Goal: Task Accomplishment & Management: Use online tool/utility

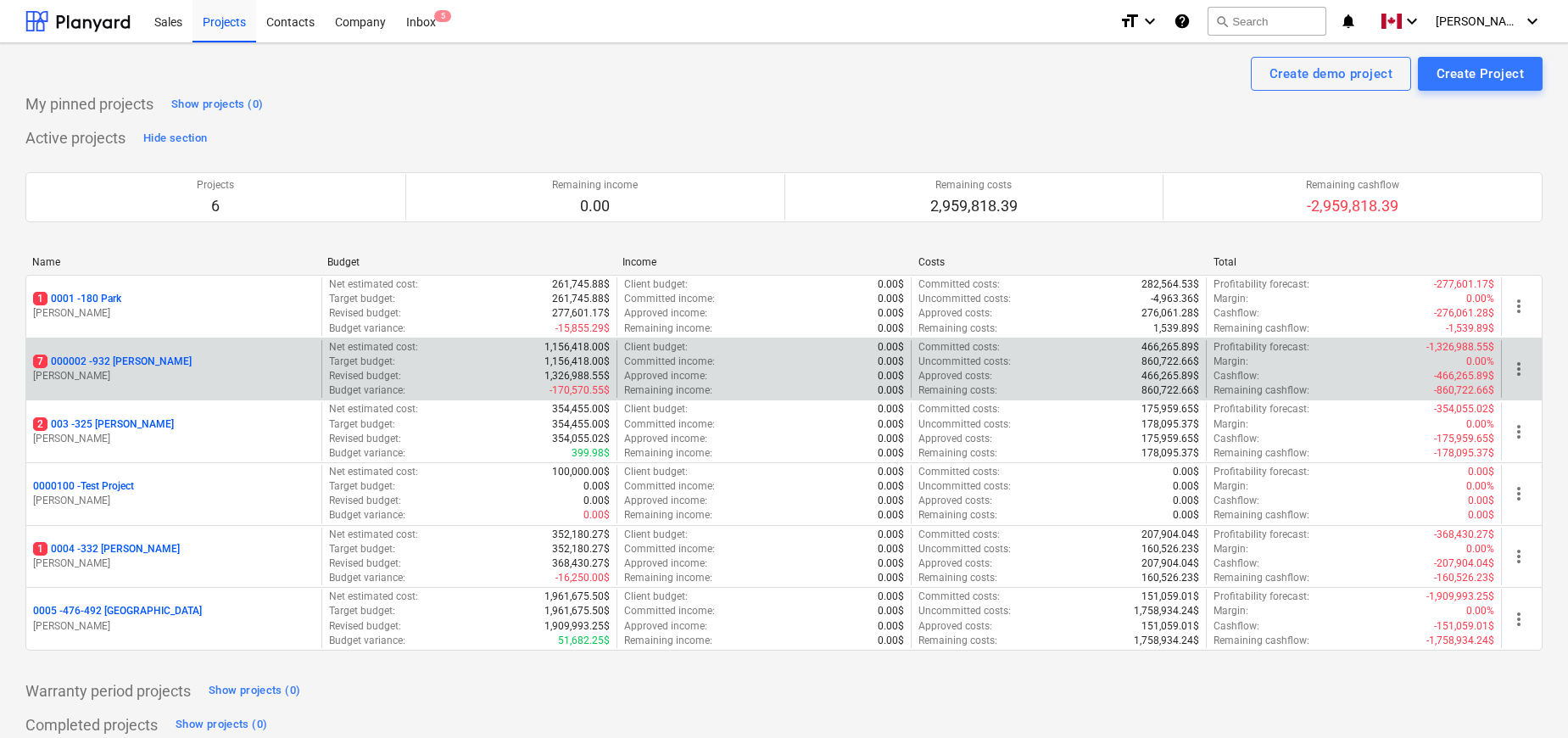
scroll to position [49, 0]
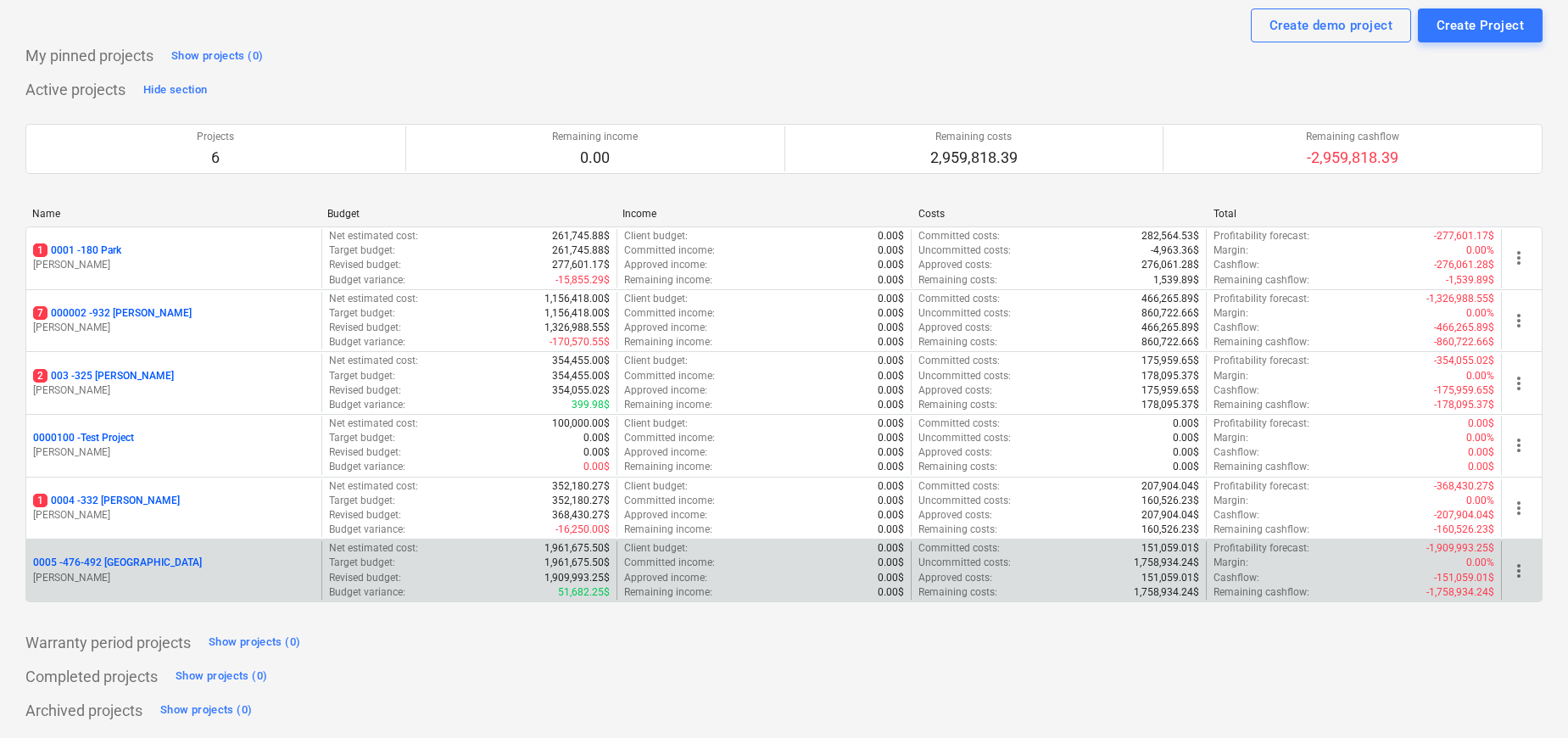
click at [126, 557] on p "0005 - 476-492 [GEOGRAPHIC_DATA]" at bounding box center [117, 563] width 169 height 15
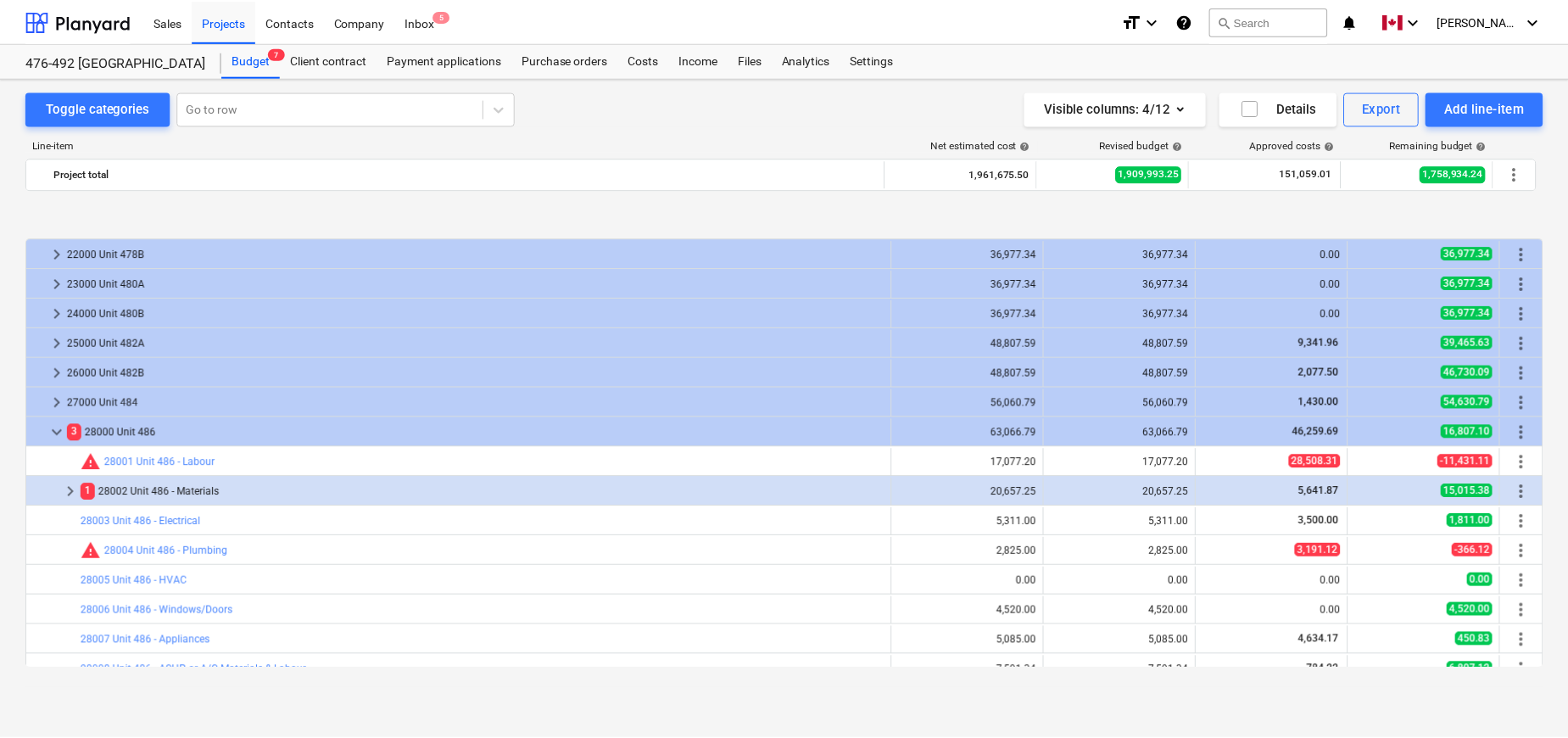
scroll to position [2023, 0]
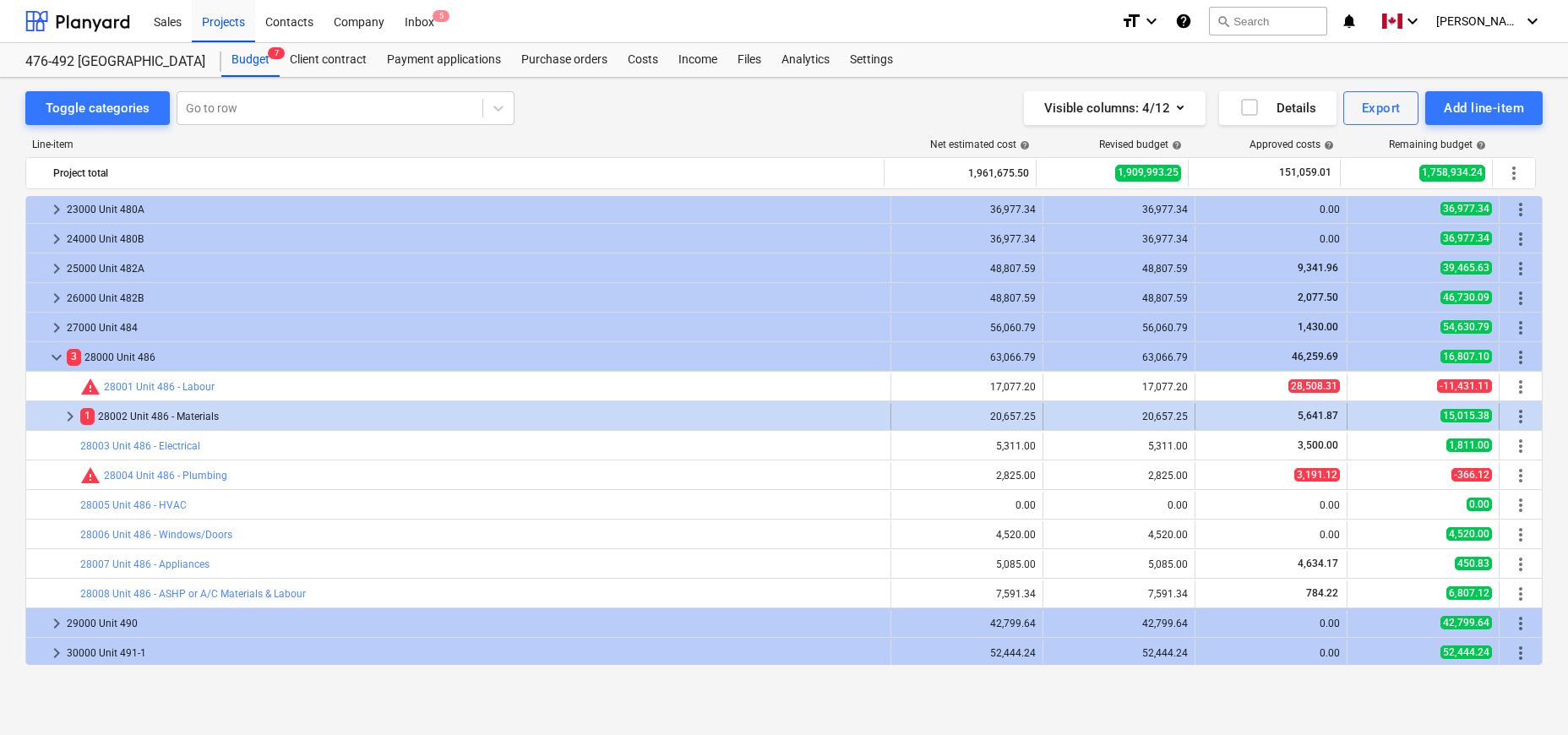
click at [70, 415] on span "keyboard_arrow_right" at bounding box center [71, 417] width 21 height 21
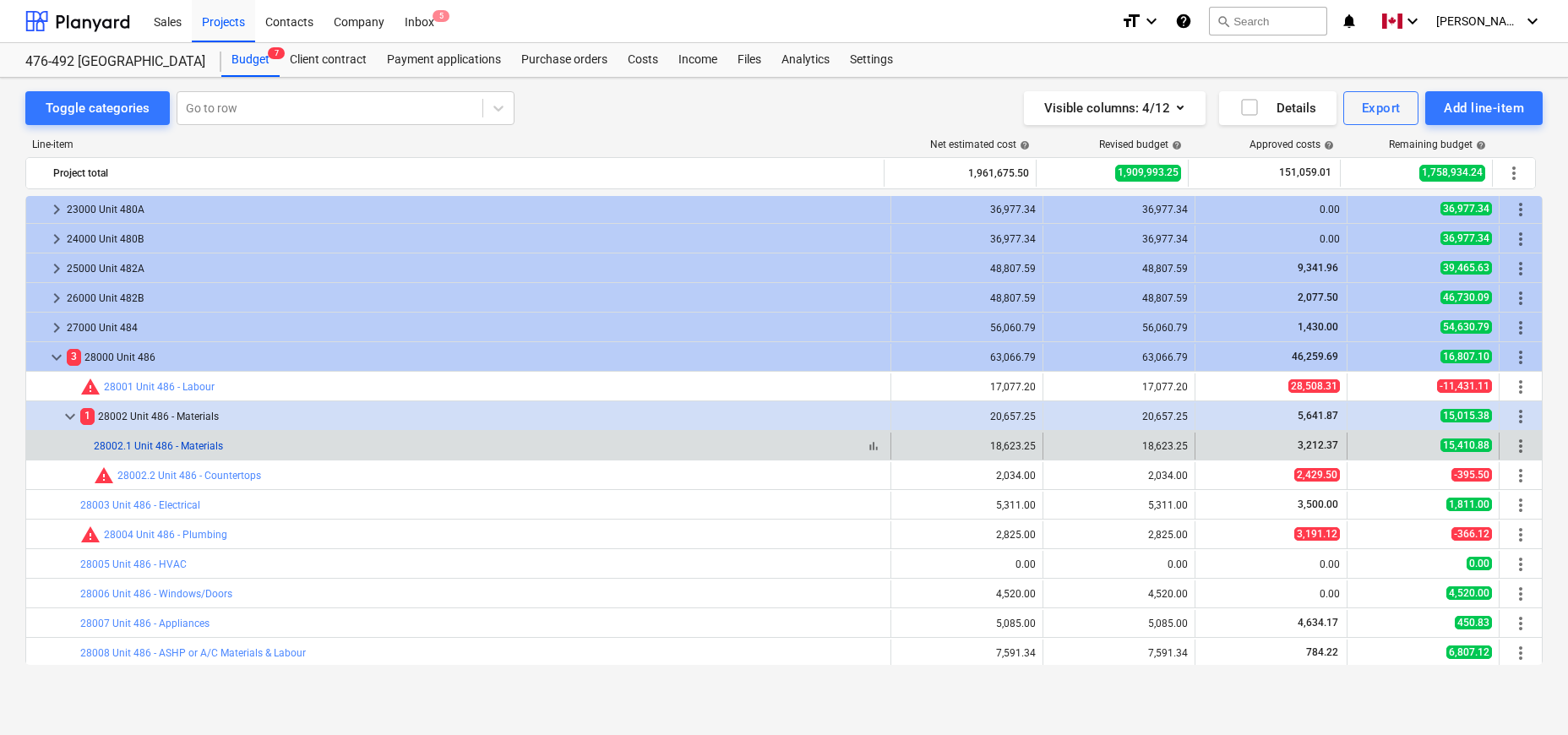
click at [187, 446] on link "28002.1 Unit 486 - Materials" at bounding box center [159, 446] width 129 height 12
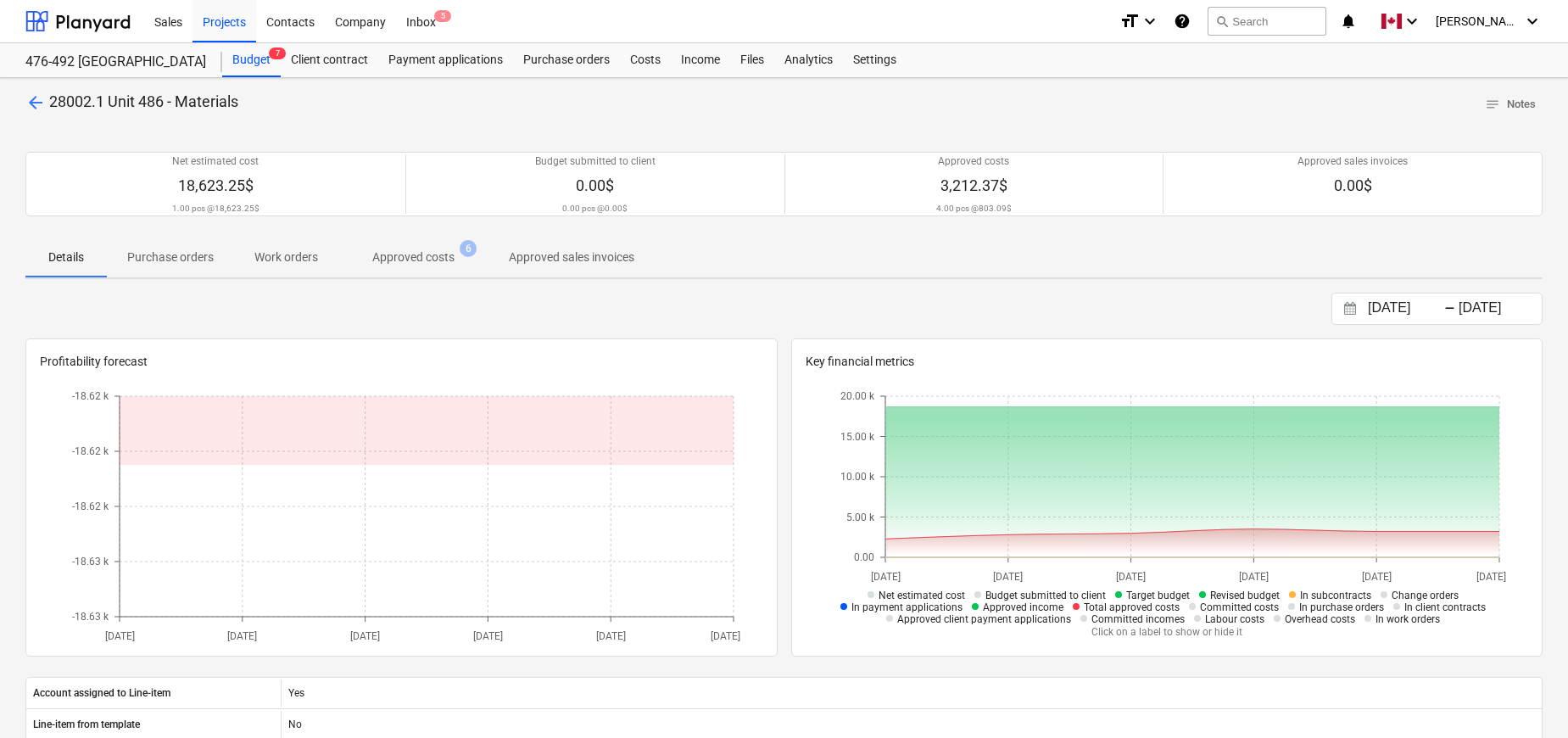
click at [423, 271] on span "Approved costs 6" at bounding box center [413, 256] width 150 height 30
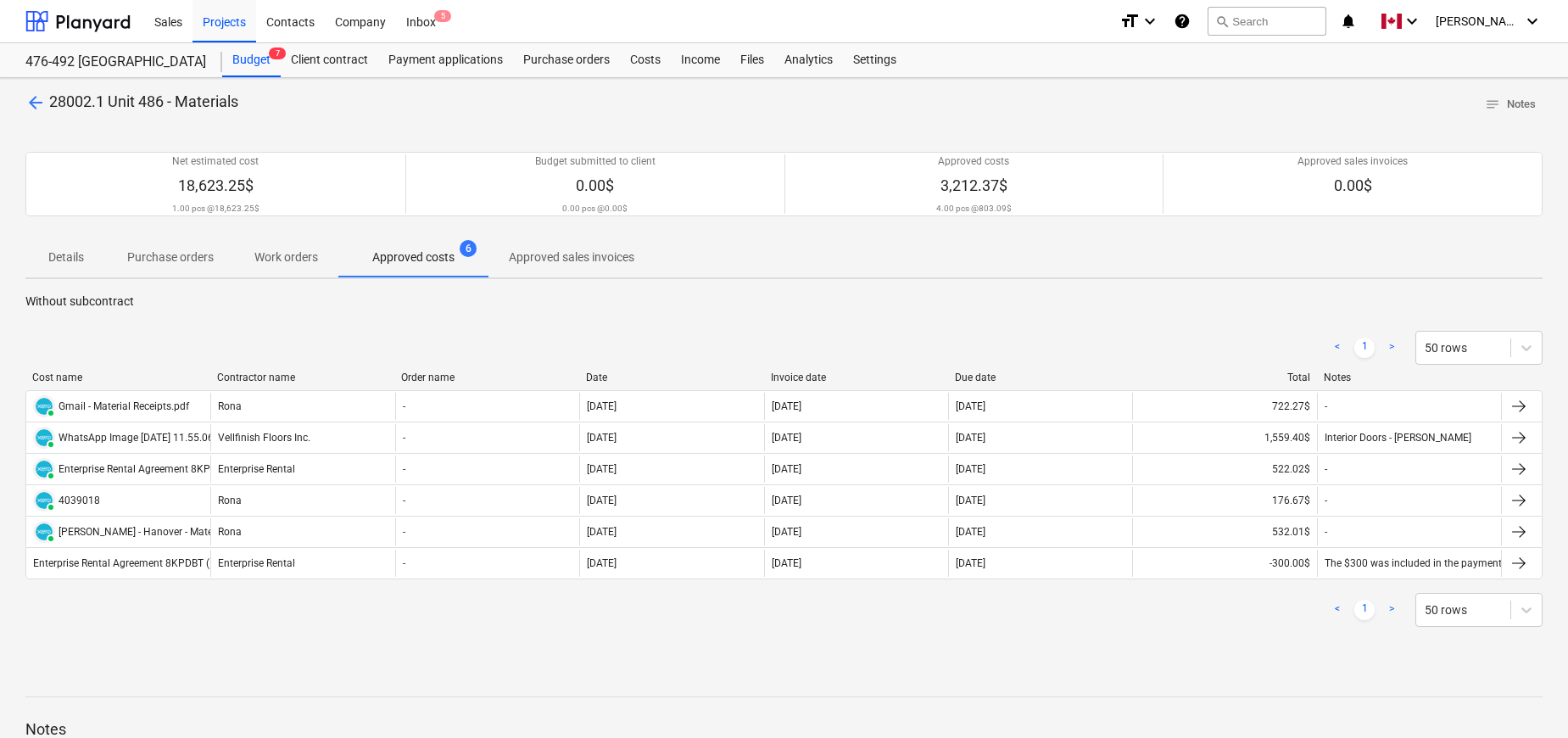
click at [436, 622] on div "< 1 > 50 rows" at bounding box center [784, 610] width 1518 height 34
click at [491, 627] on div "< 1 > 50 rows" at bounding box center [784, 610] width 1518 height 48
click at [240, 23] on div "Projects" at bounding box center [223, 21] width 63 height 43
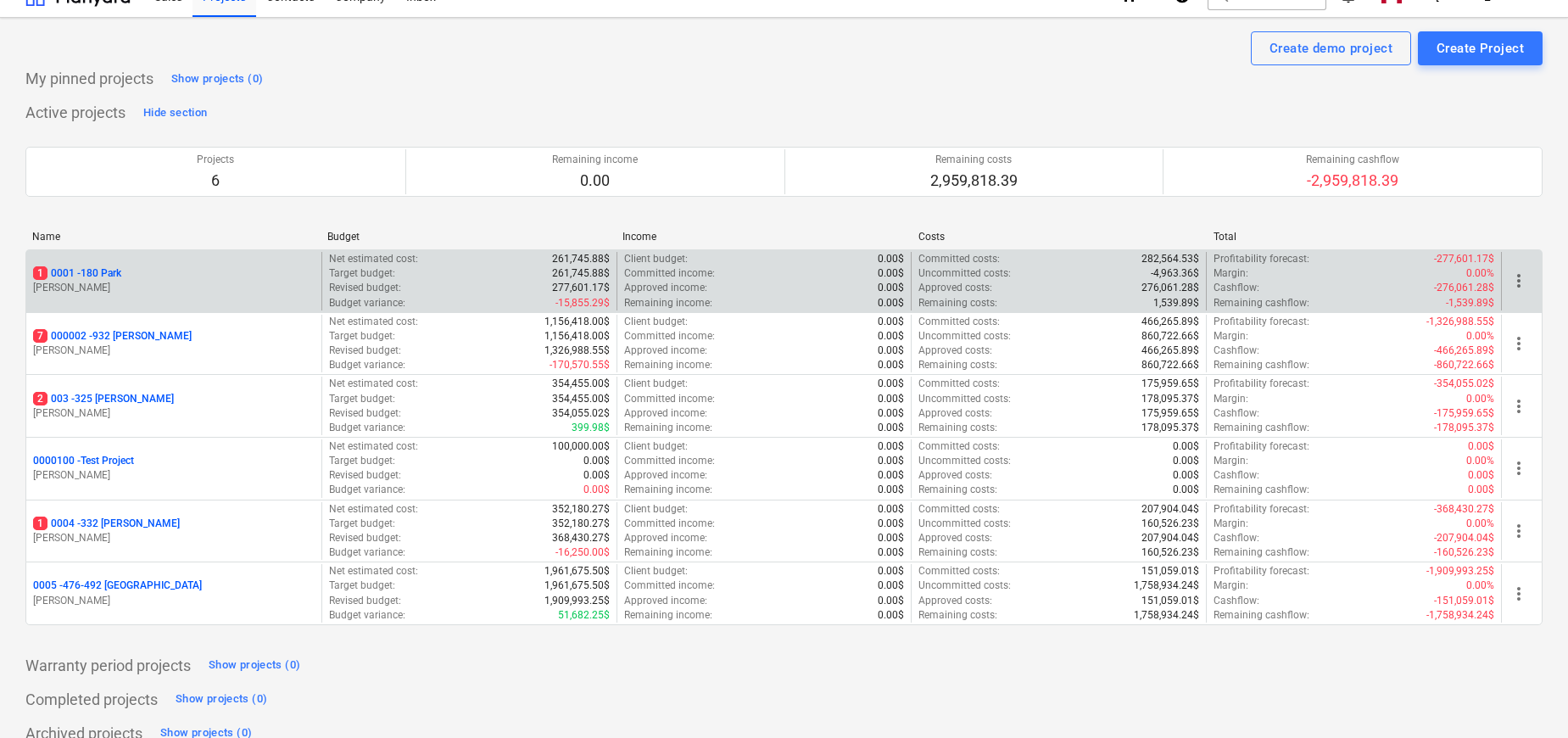
scroll to position [49, 0]
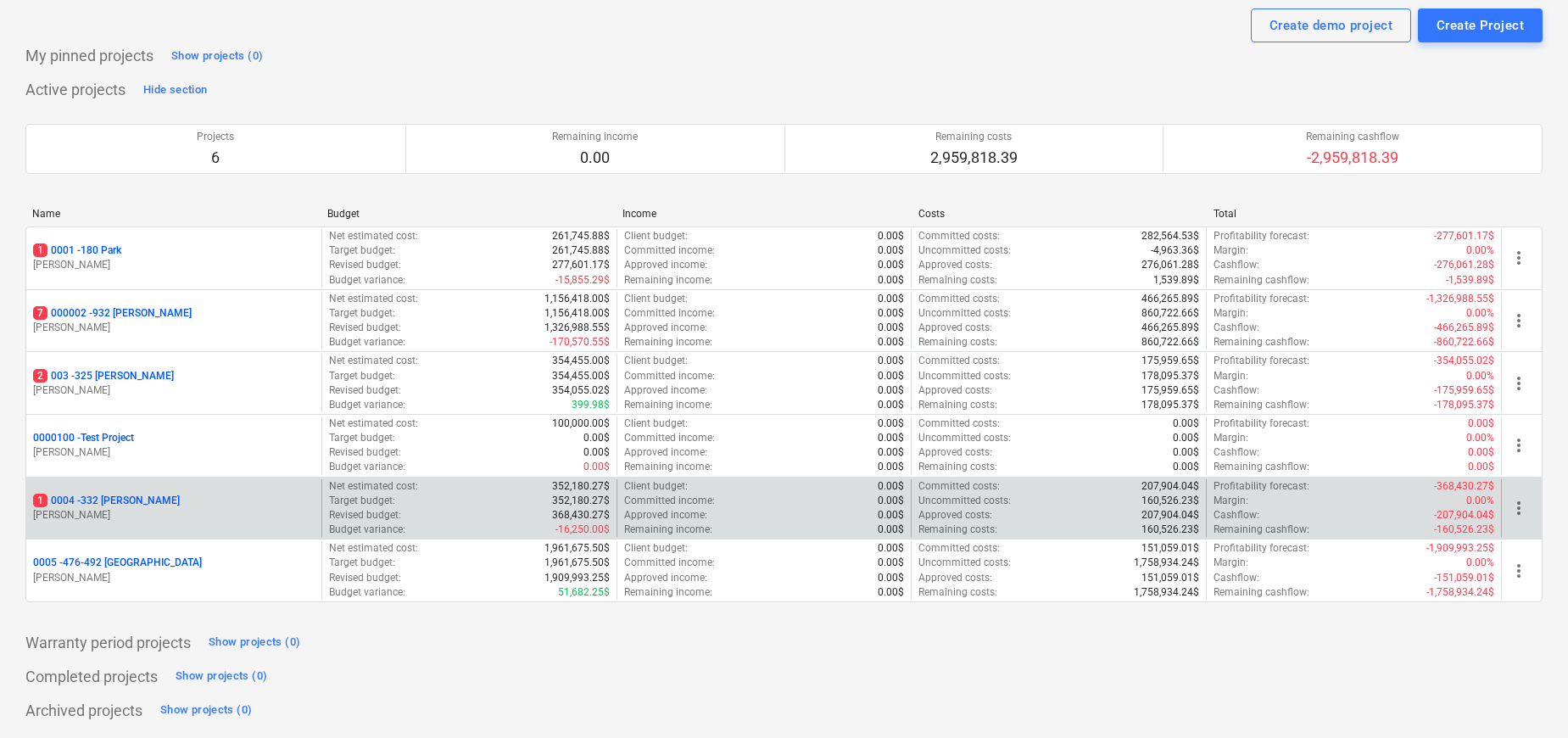
click at [115, 502] on p "1 0004 - 332 [PERSON_NAME]" at bounding box center [106, 501] width 146 height 15
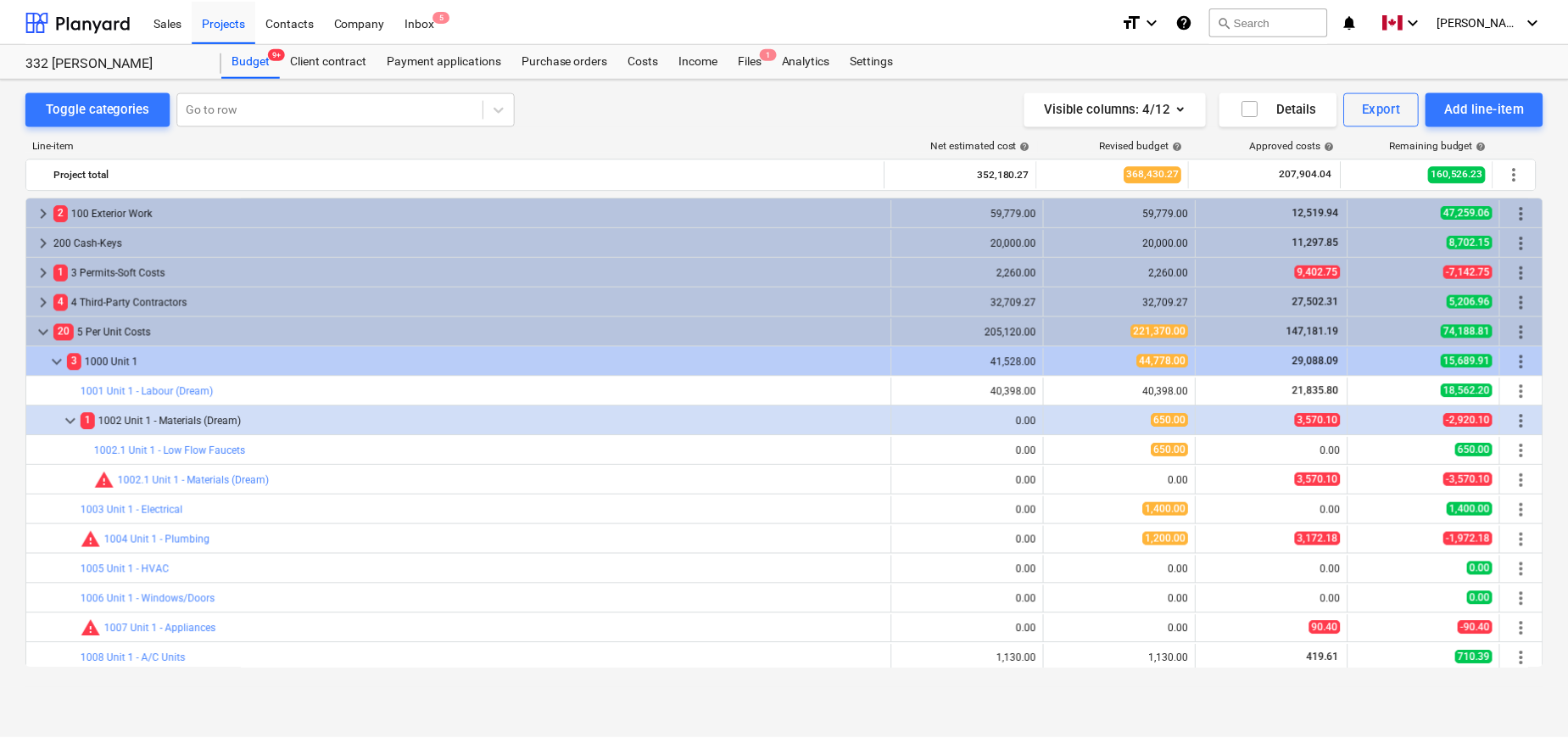
scroll to position [521, 0]
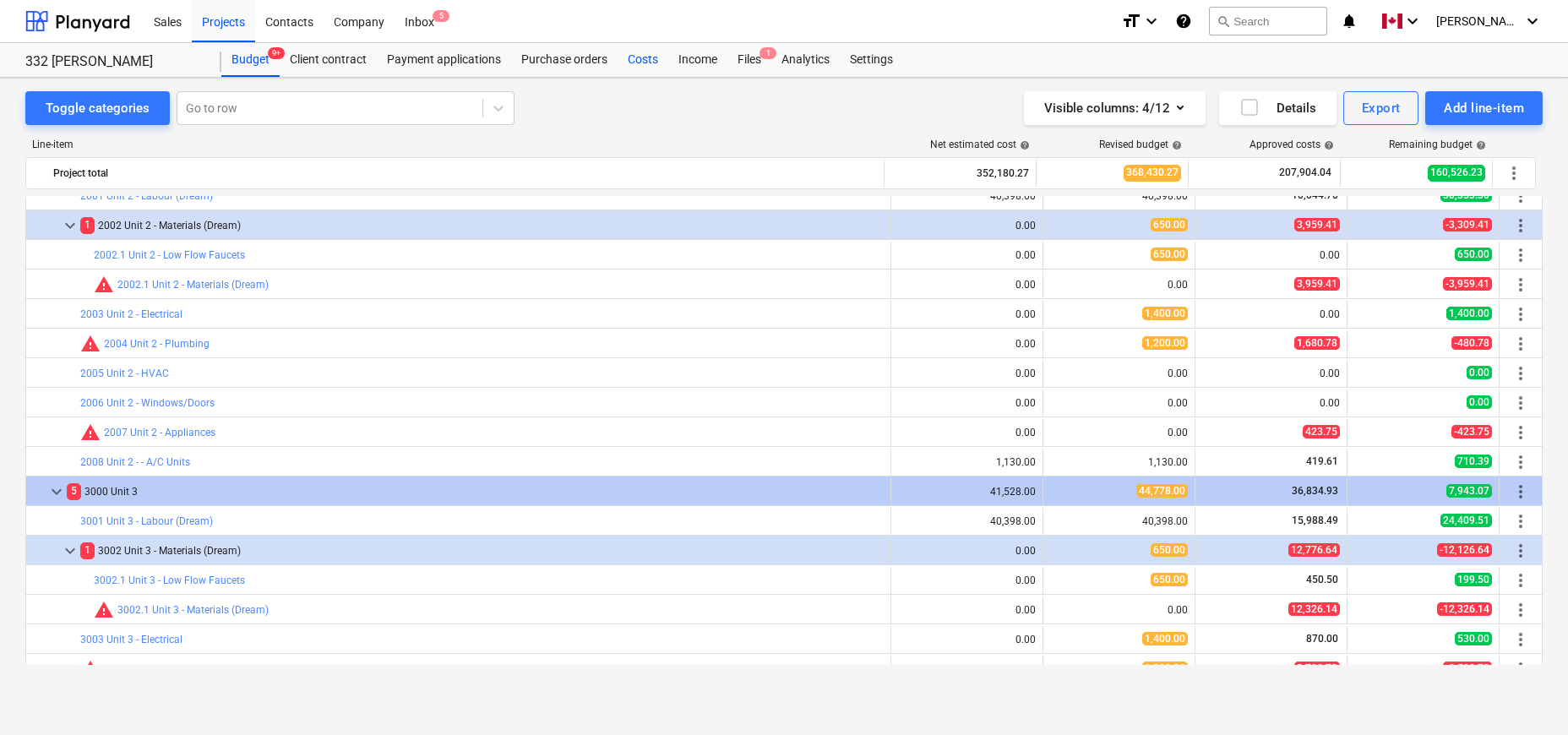
click at [645, 56] on div "Costs" at bounding box center [643, 60] width 51 height 34
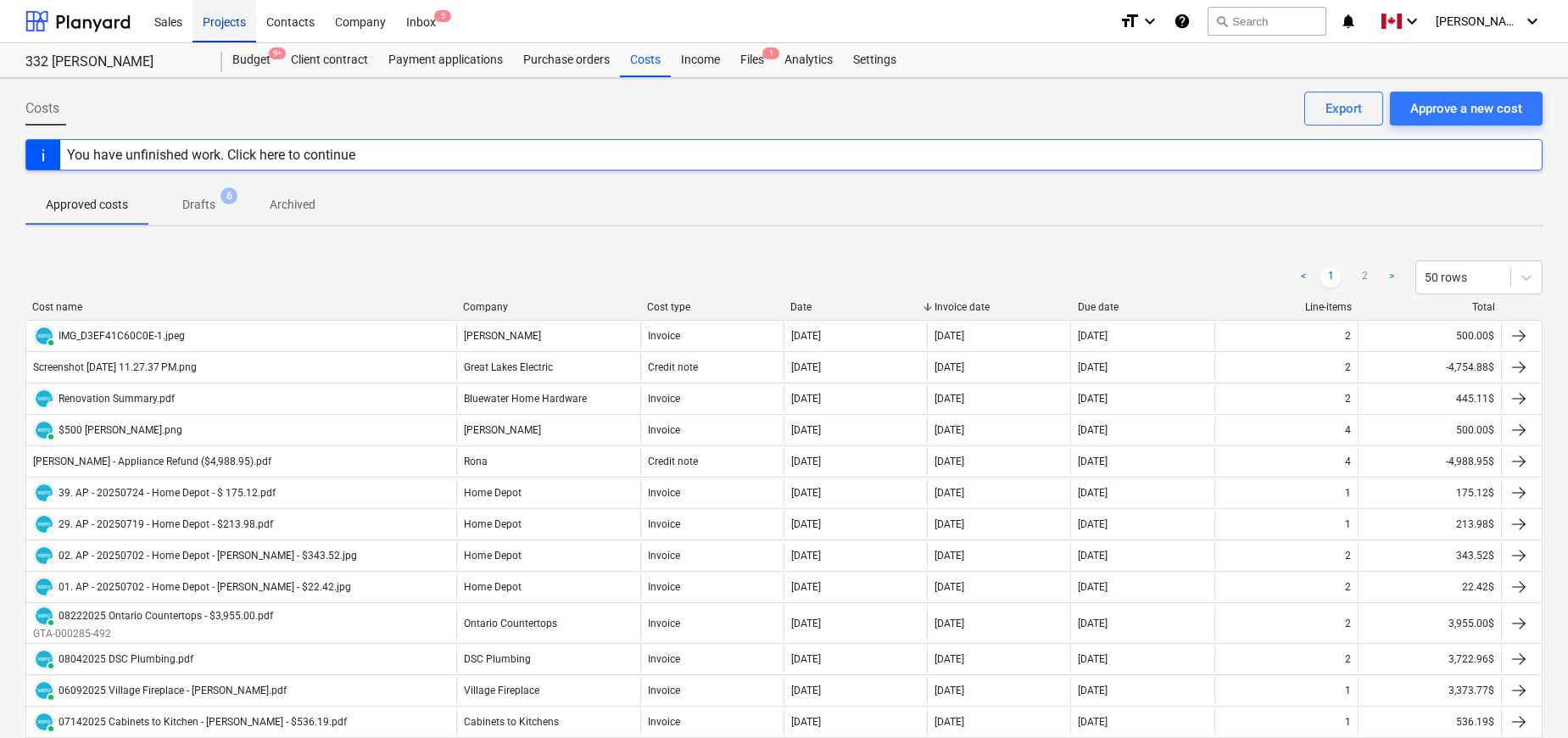
click at [228, 23] on div "Projects" at bounding box center [223, 21] width 63 height 43
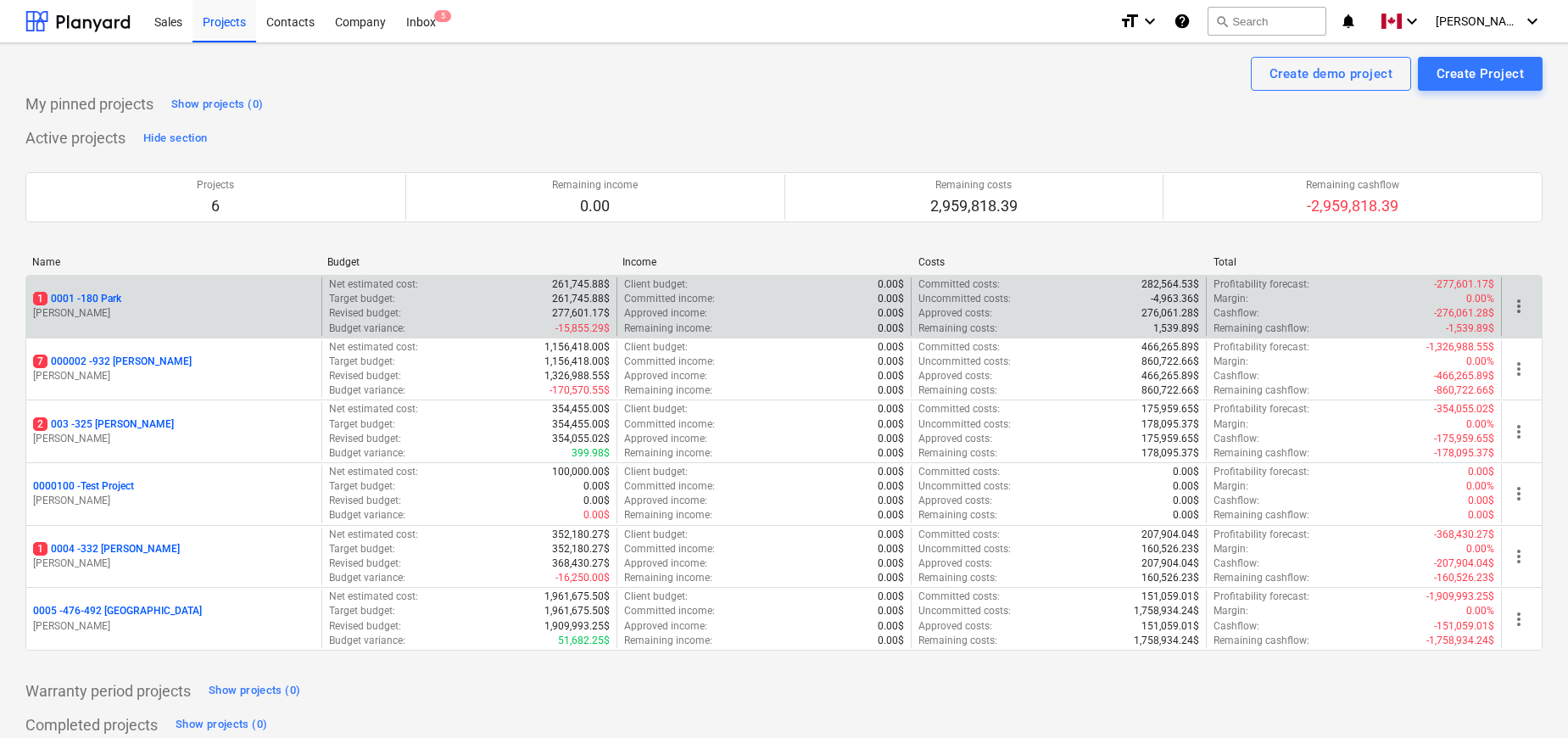
click at [113, 304] on p "1 0001 - 180 Park" at bounding box center [77, 299] width 88 height 15
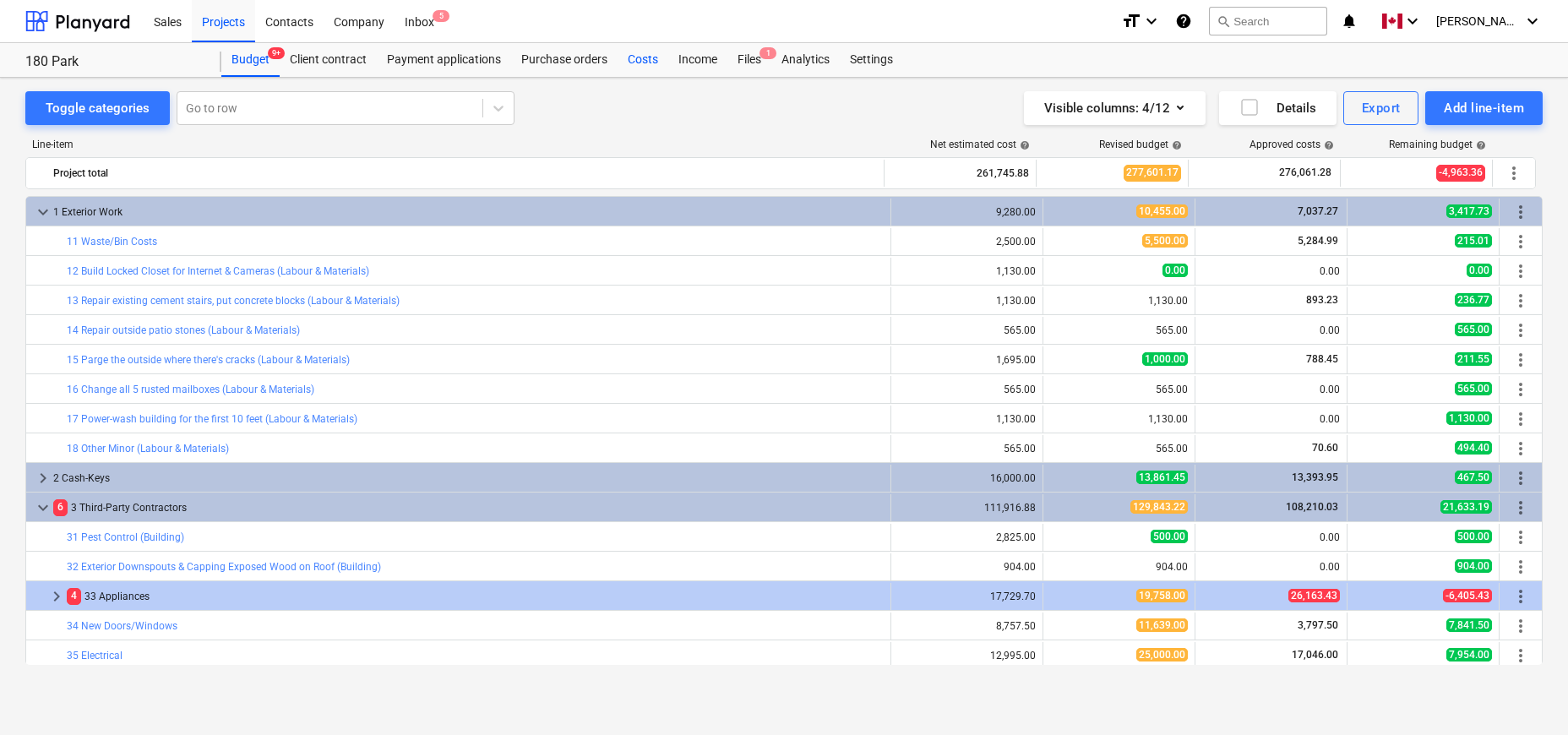
click at [640, 59] on div "Costs" at bounding box center [643, 60] width 51 height 34
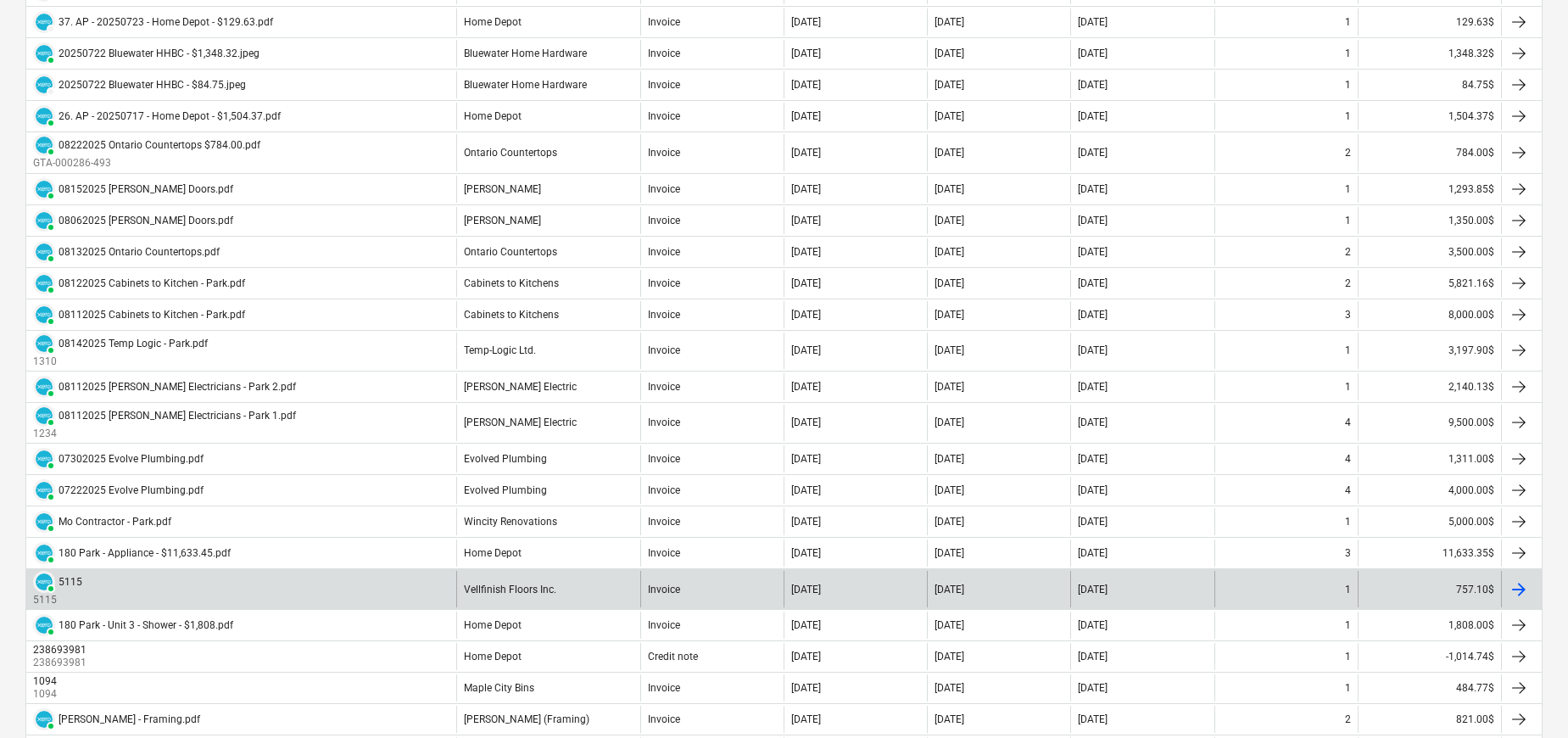
scroll to position [469, 0]
click at [521, 583] on div "Vellfinish Floors Inc." at bounding box center [510, 589] width 93 height 12
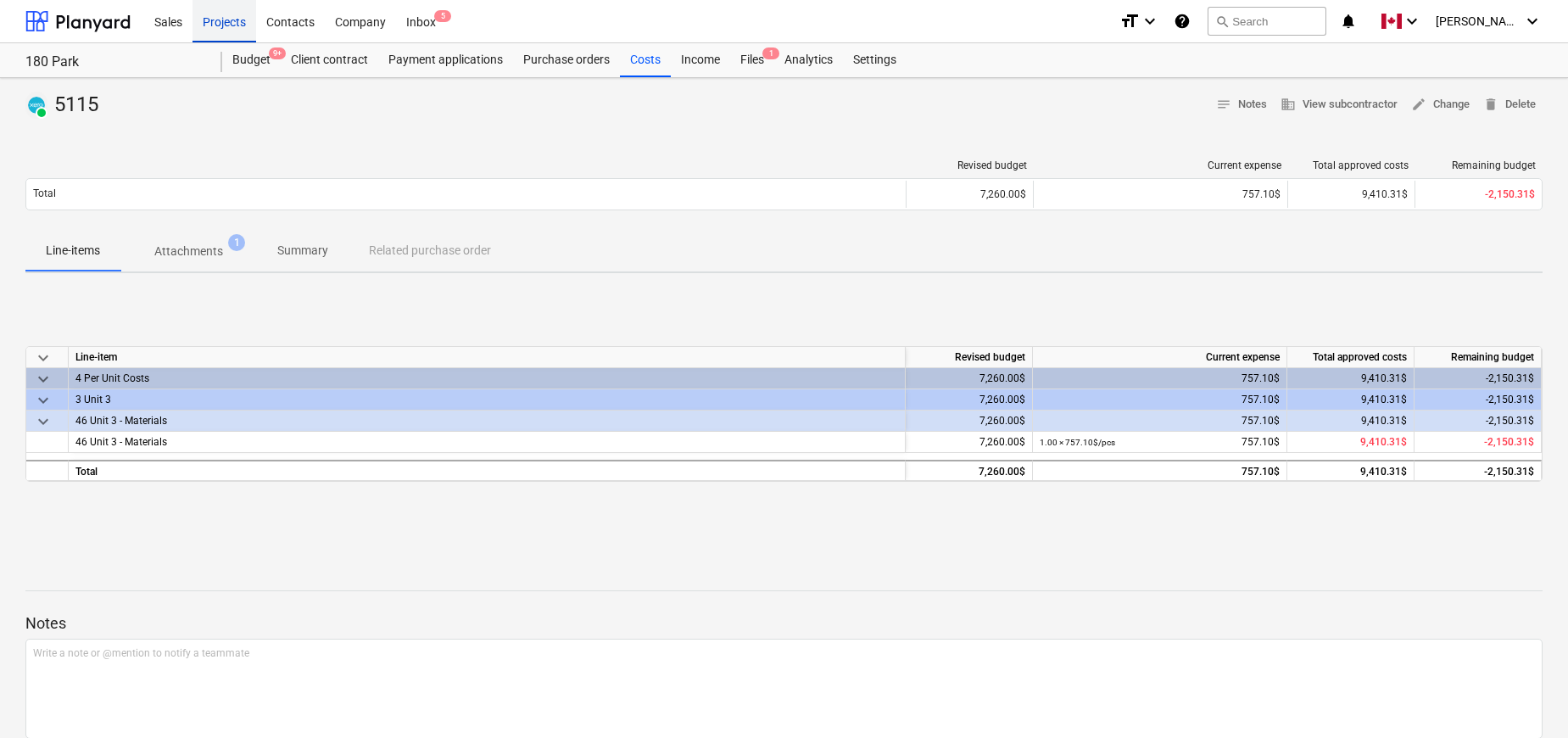
click at [233, 25] on div "Projects" at bounding box center [223, 21] width 63 height 43
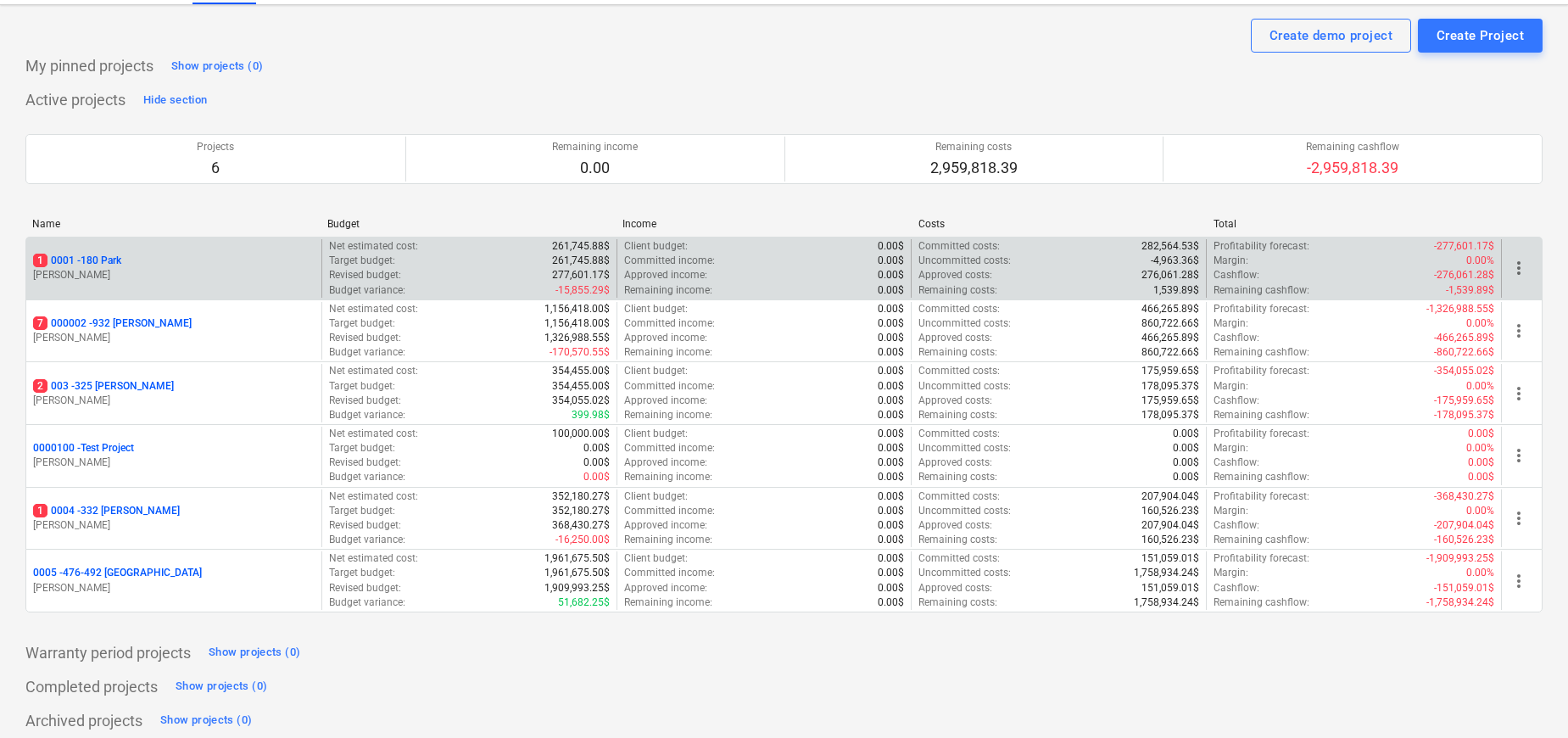
scroll to position [49, 0]
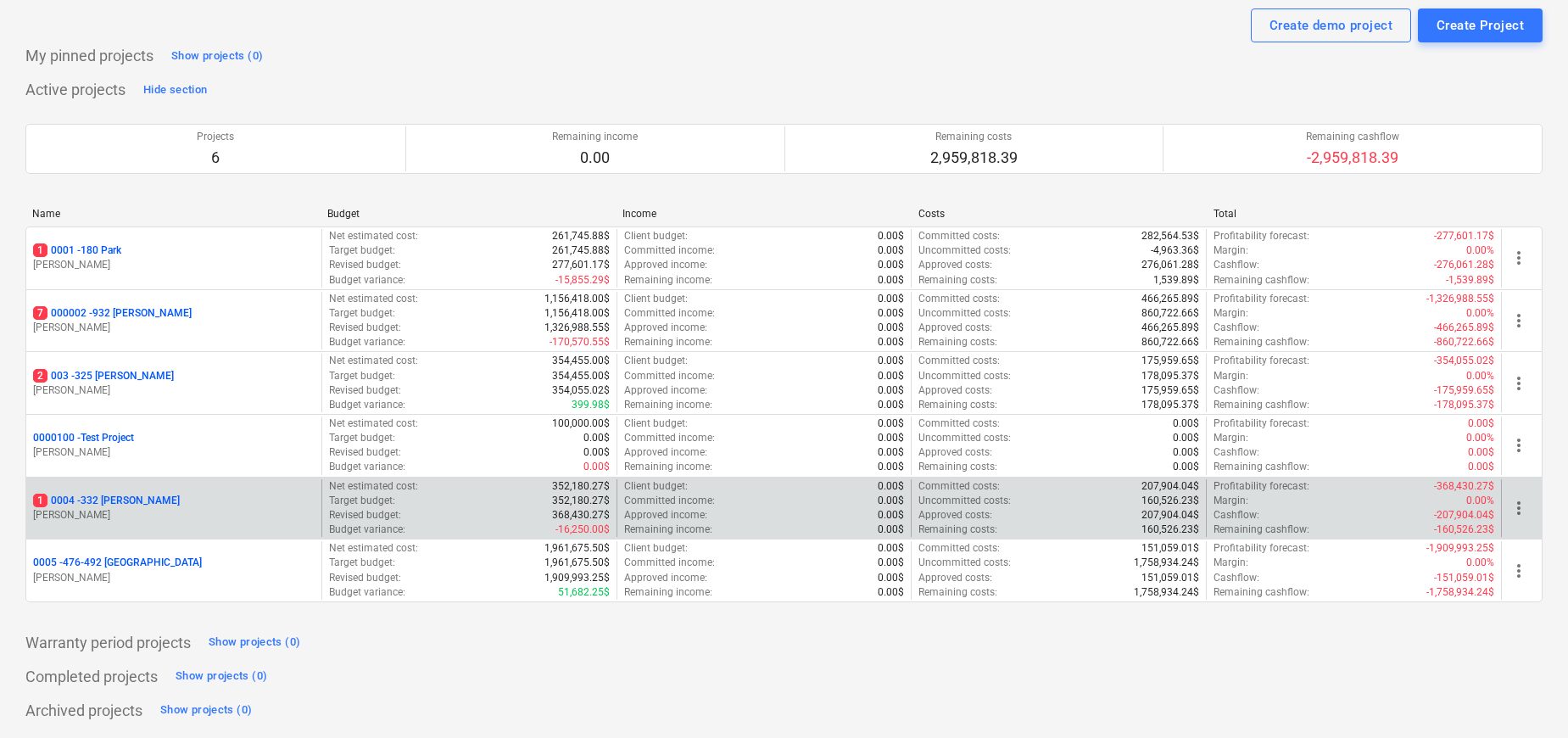
click at [126, 497] on p "1 0004 - 332 [PERSON_NAME]" at bounding box center [106, 501] width 146 height 15
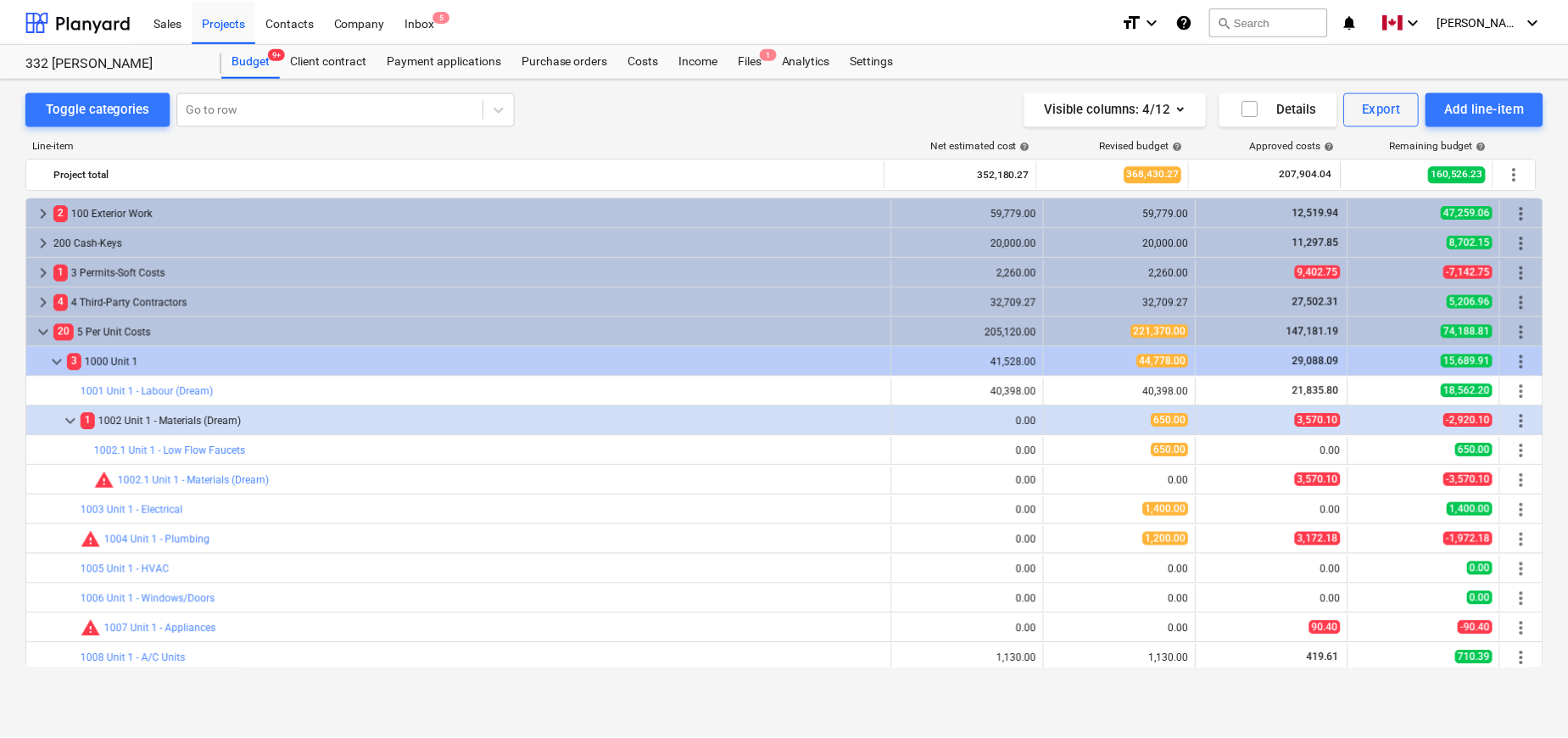
scroll to position [521, 0]
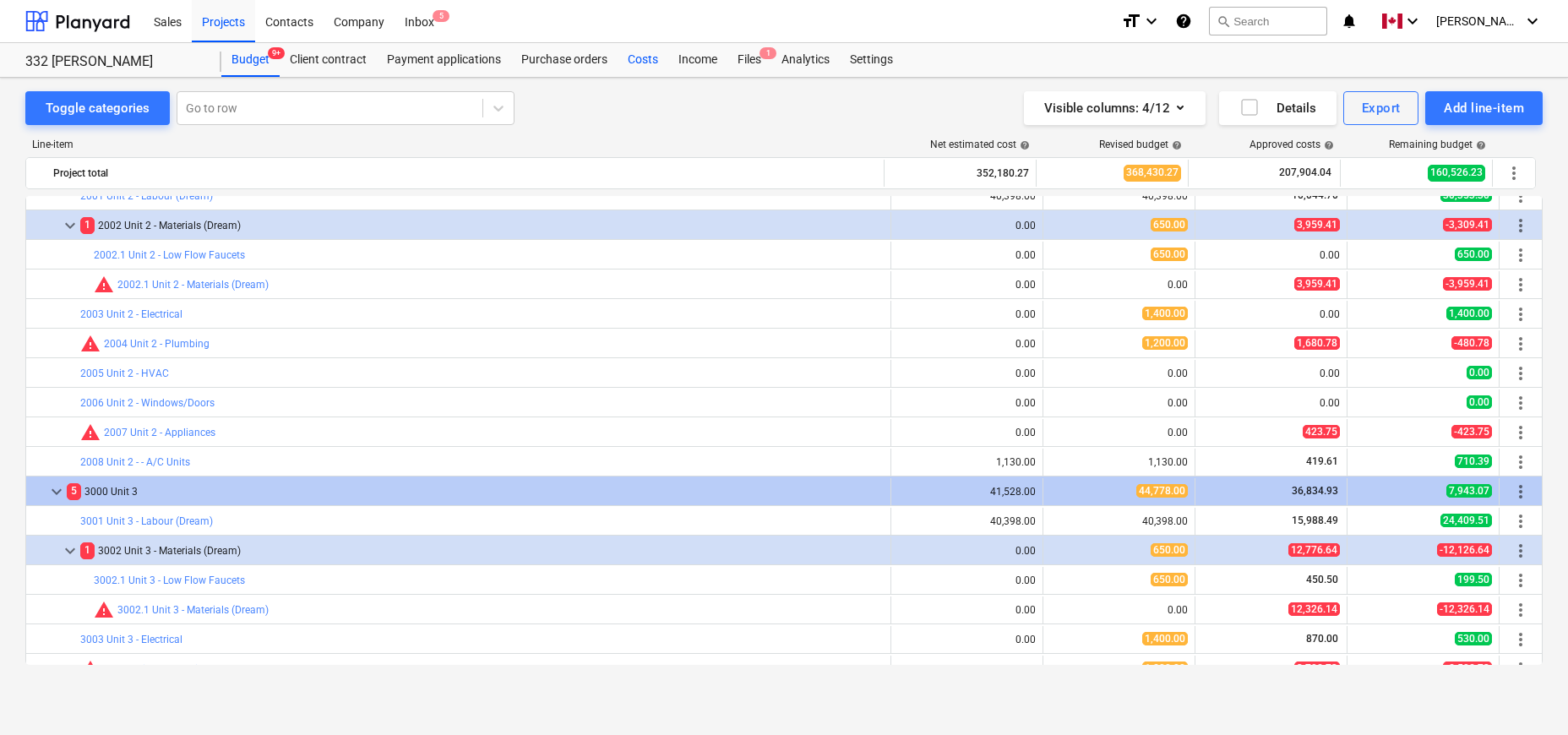
click at [645, 60] on div "Costs" at bounding box center [643, 60] width 51 height 34
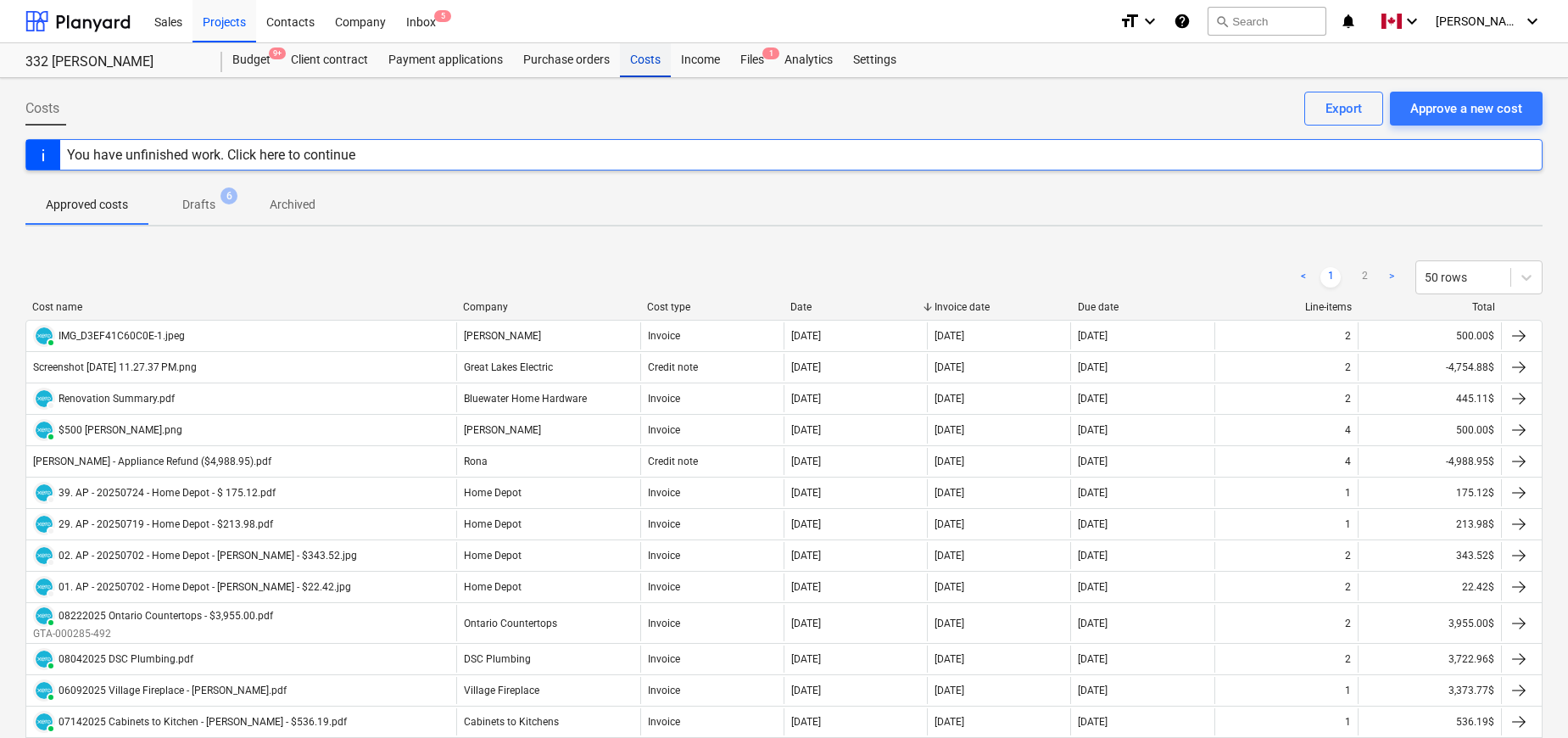
scroll to position [805, 0]
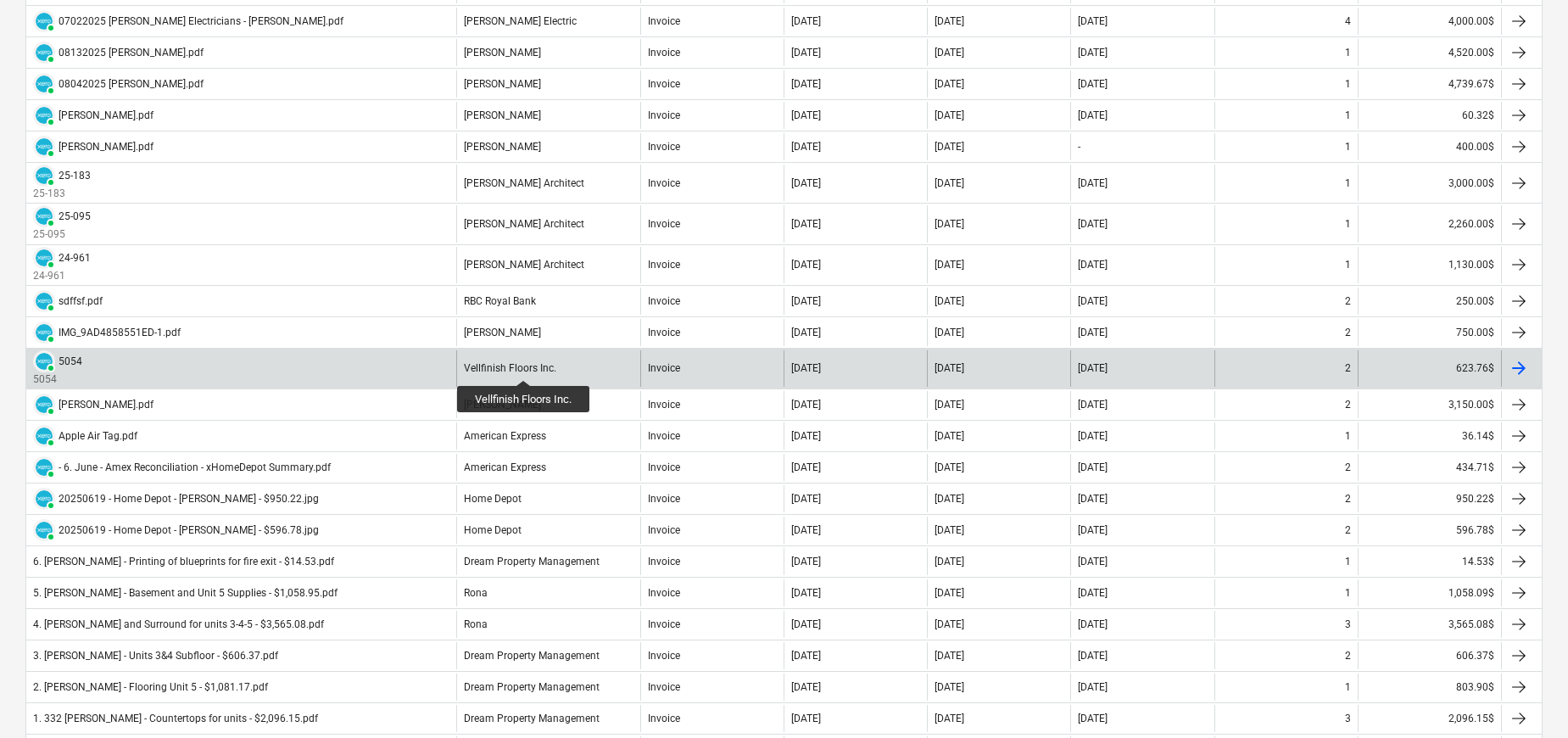
click at [524, 365] on div "Vellfinish Floors Inc." at bounding box center [510, 368] width 93 height 12
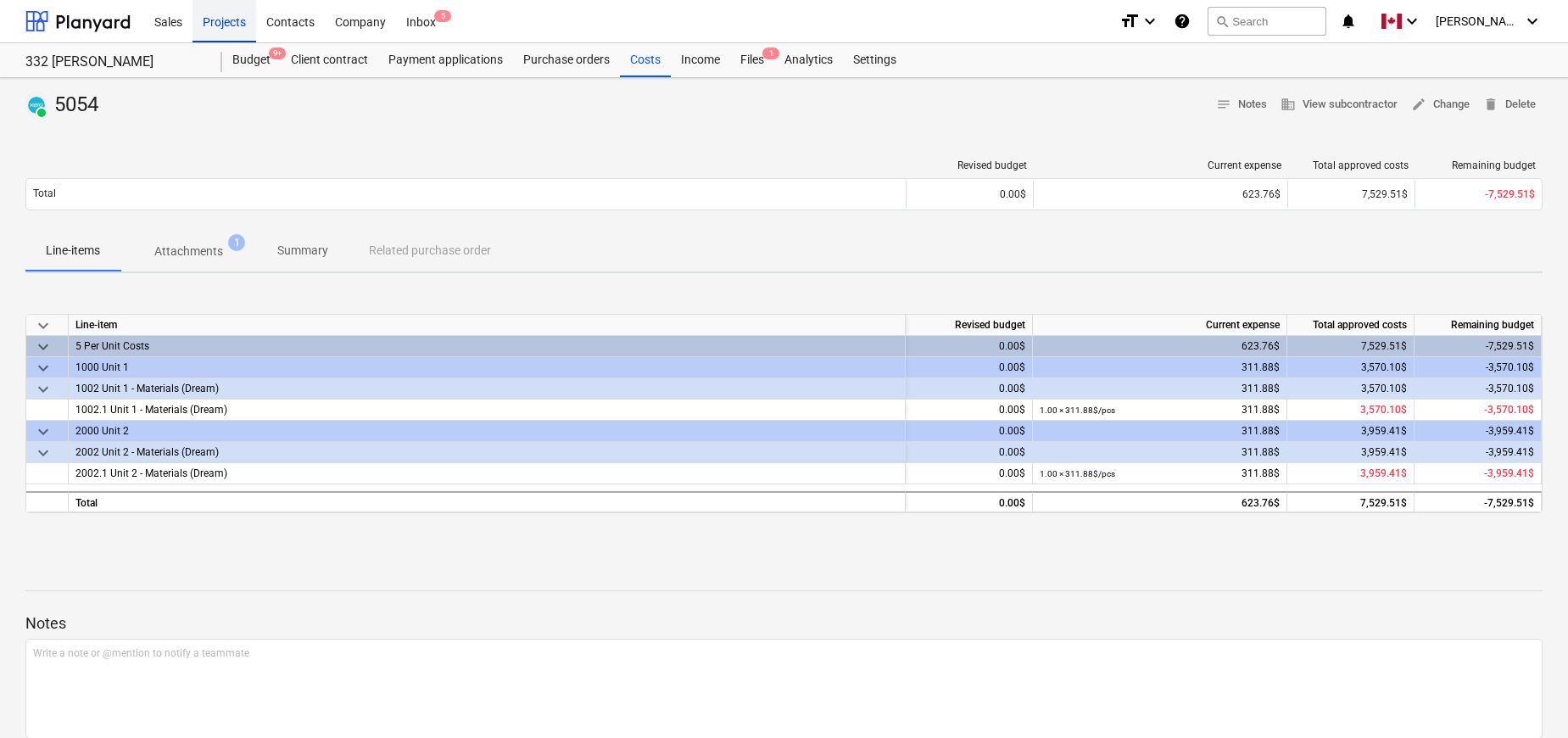
click at [227, 25] on div "Projects" at bounding box center [223, 21] width 63 height 43
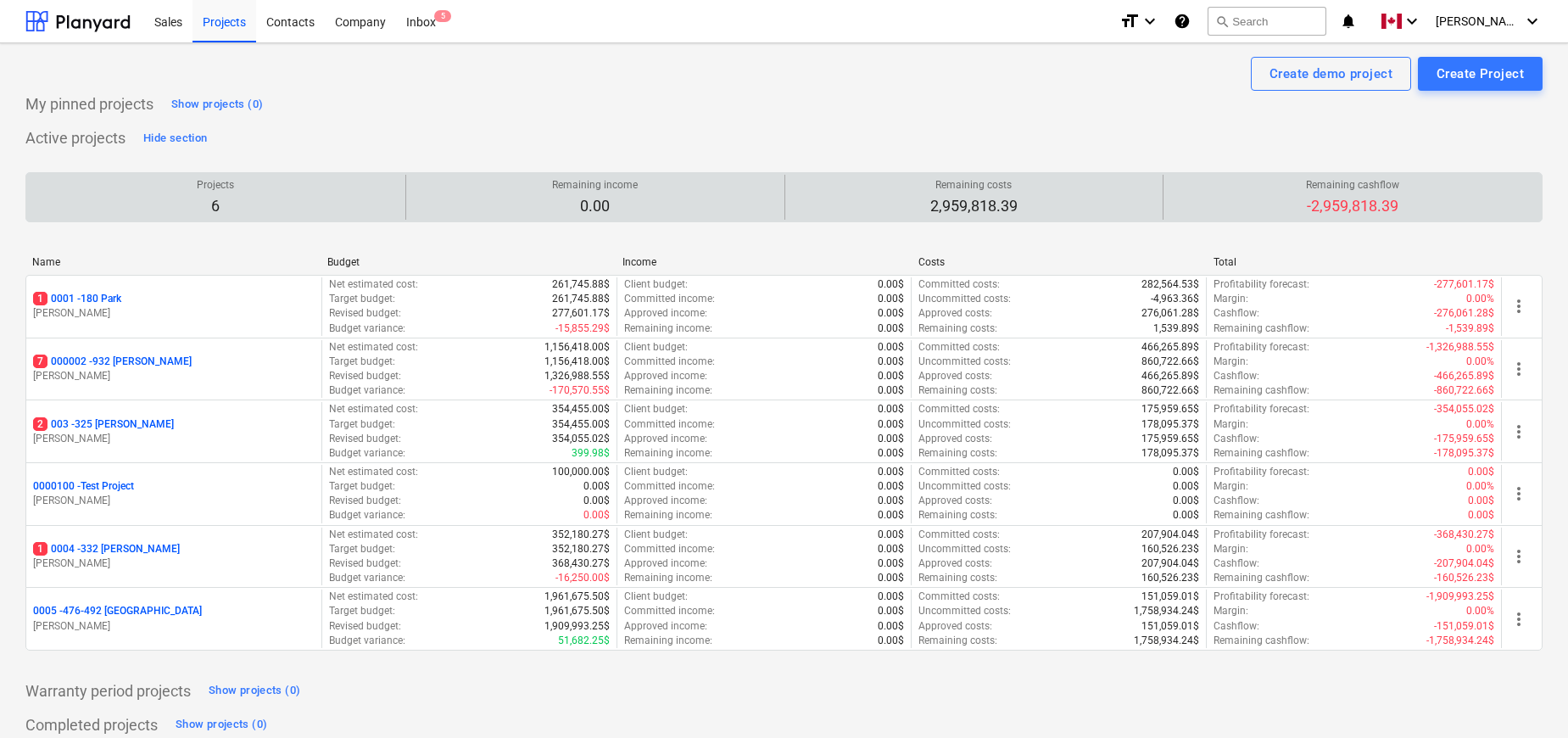
scroll to position [49, 0]
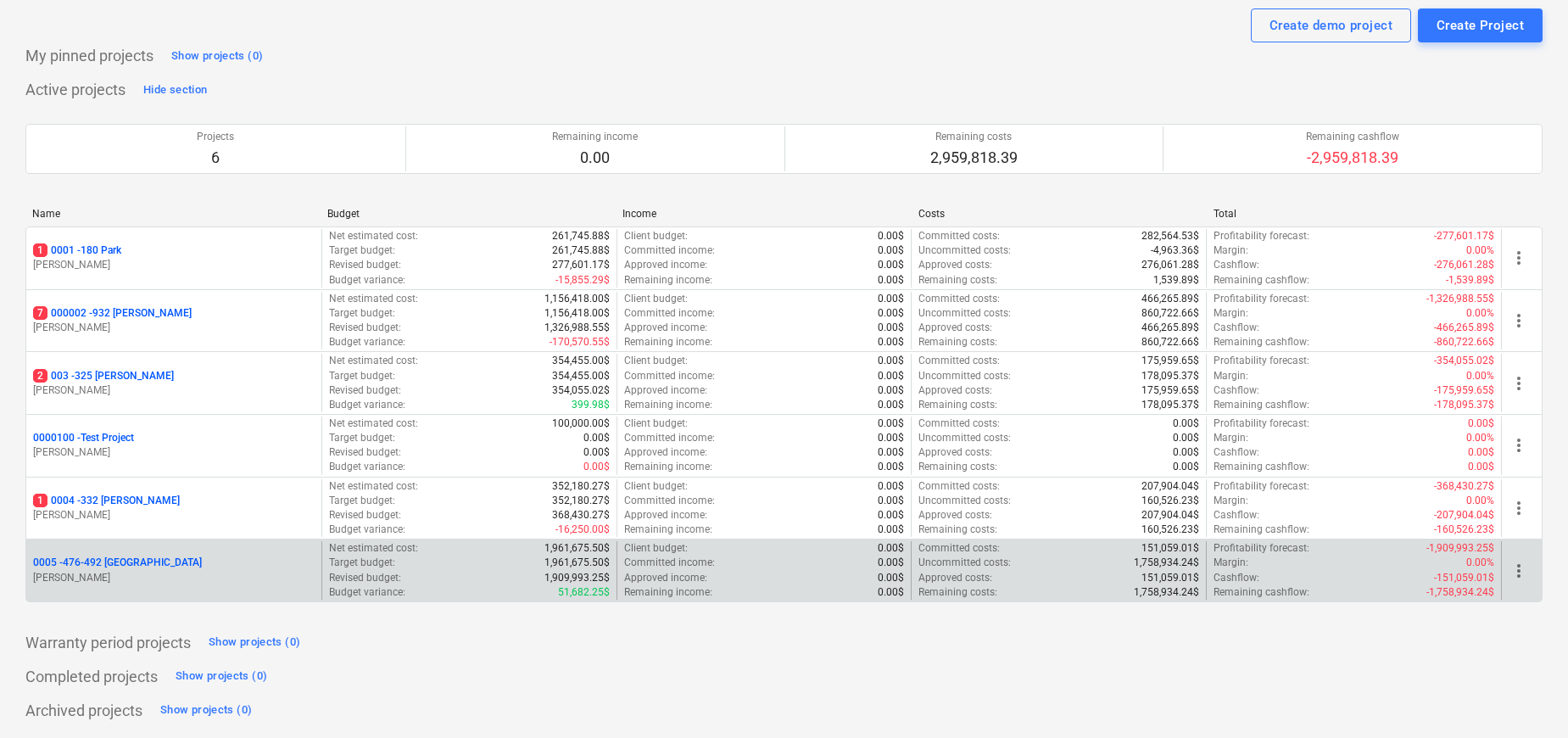
click at [118, 563] on p "0005 - 476-492 [GEOGRAPHIC_DATA]" at bounding box center [117, 563] width 169 height 15
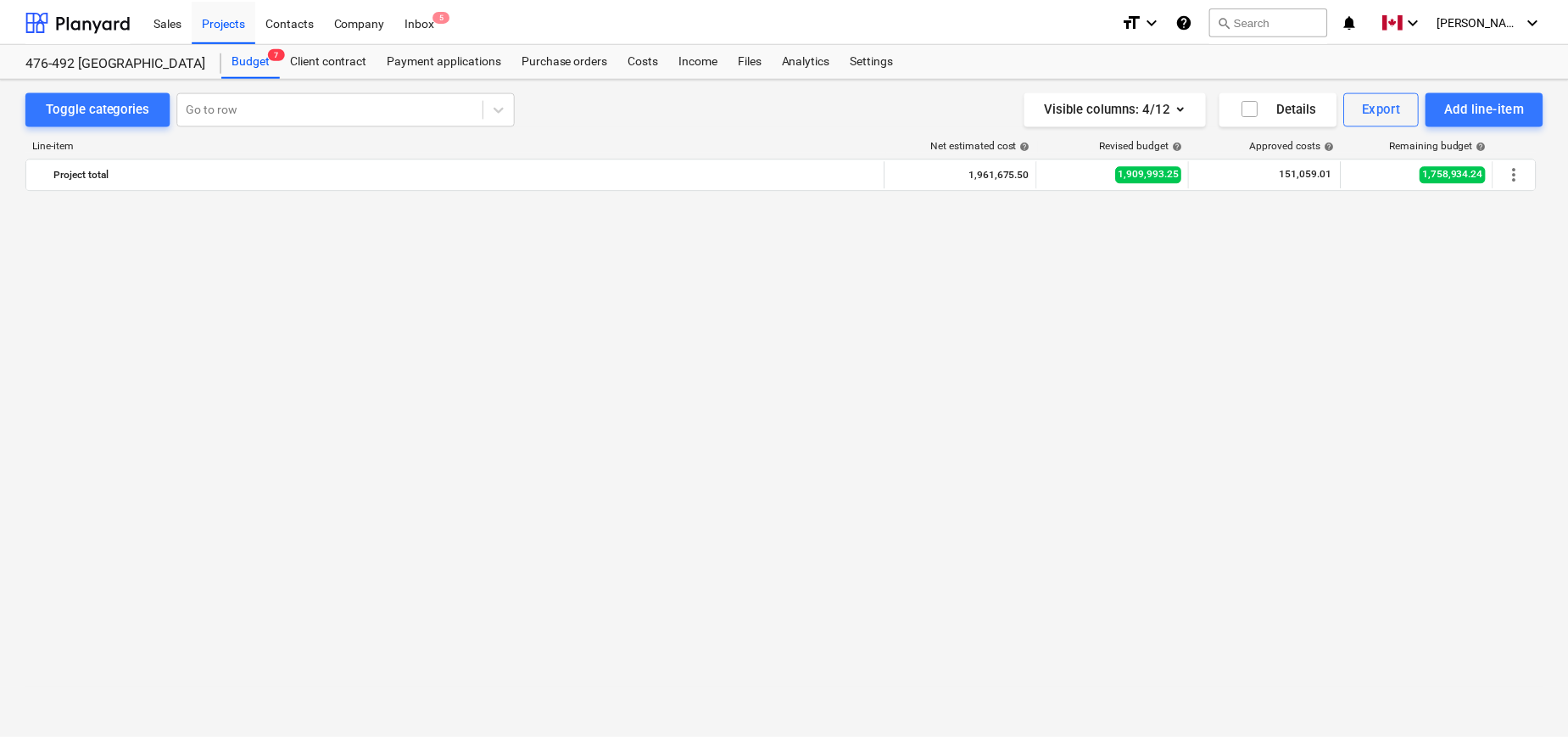
scroll to position [2023, 0]
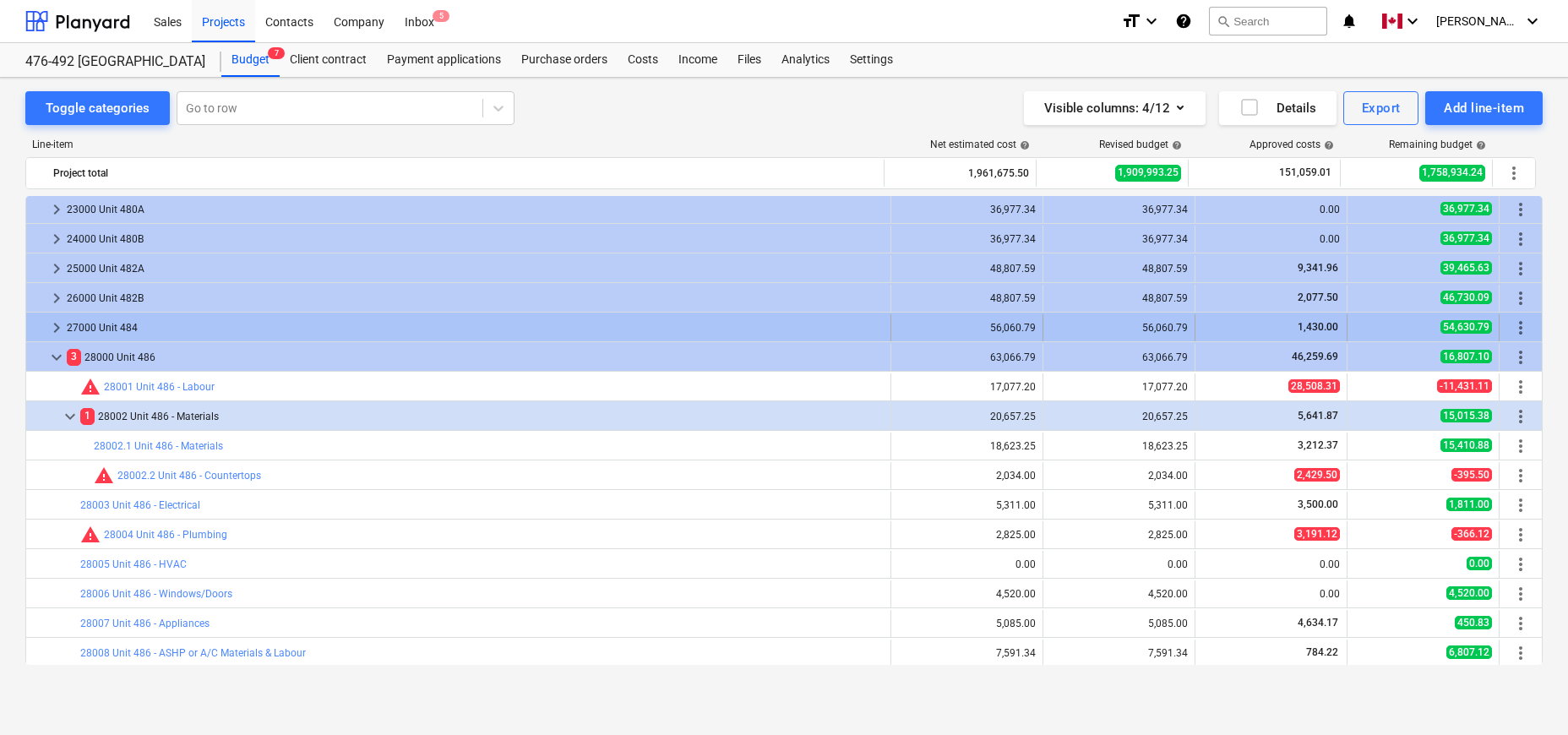
click at [54, 330] on span "keyboard_arrow_right" at bounding box center [57, 328] width 21 height 21
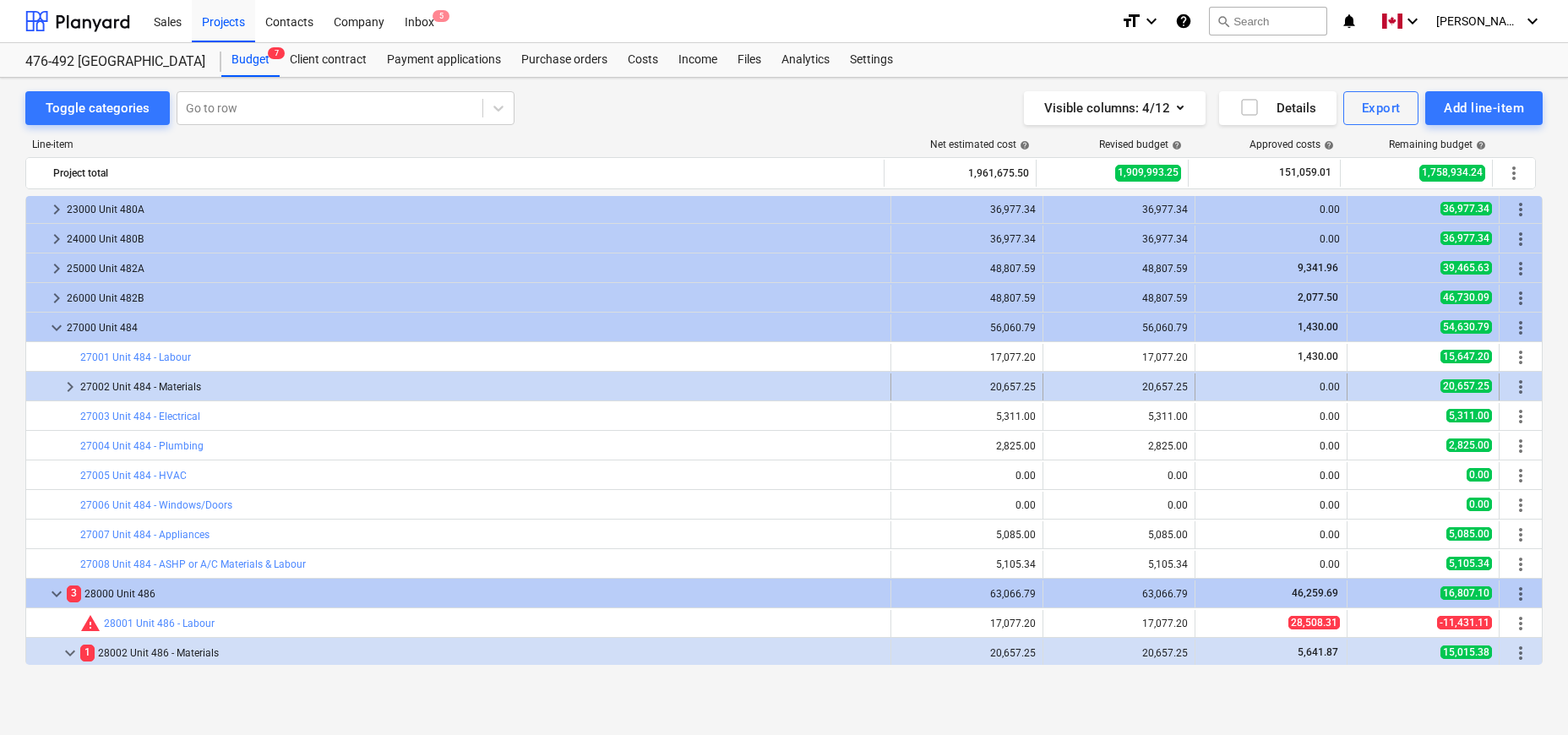
click at [66, 386] on span "keyboard_arrow_right" at bounding box center [71, 387] width 21 height 21
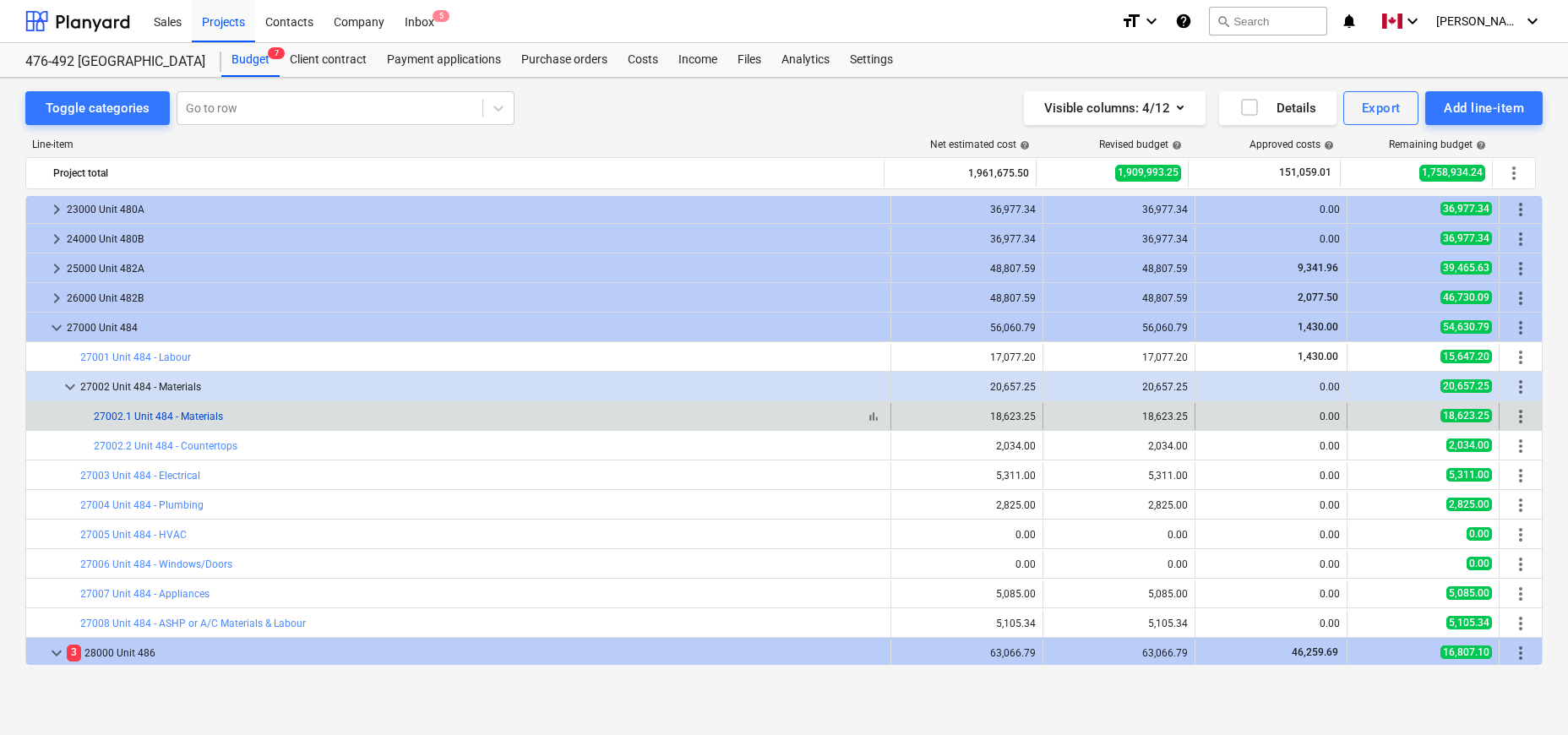
click at [185, 418] on link "27002.1 Unit 484 - Materials" at bounding box center [159, 417] width 129 height 12
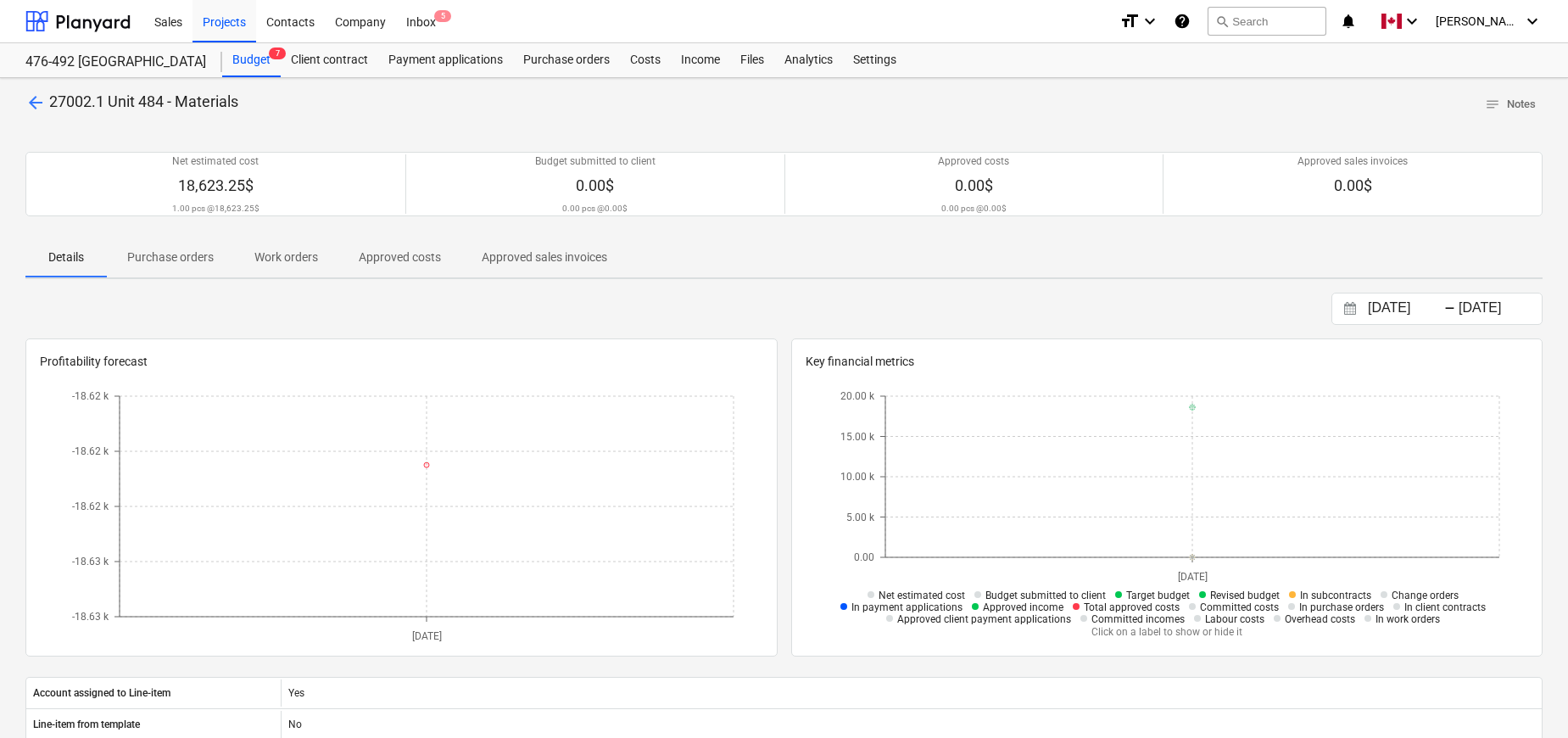
click at [394, 256] on p "Approved costs" at bounding box center [399, 257] width 82 height 18
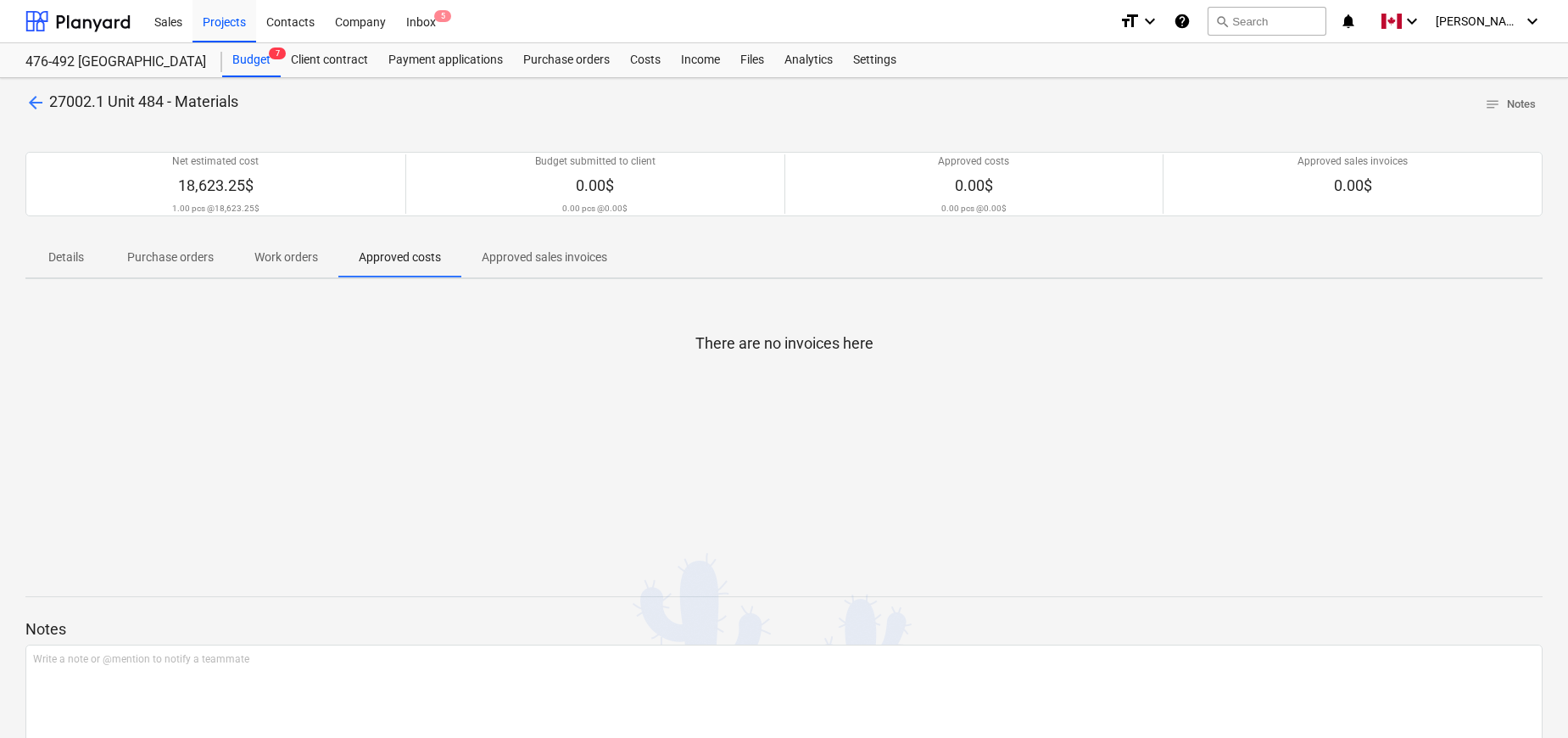
click at [510, 393] on div at bounding box center [784, 405] width 1518 height 34
click at [745, 59] on div "Files" at bounding box center [752, 60] width 44 height 34
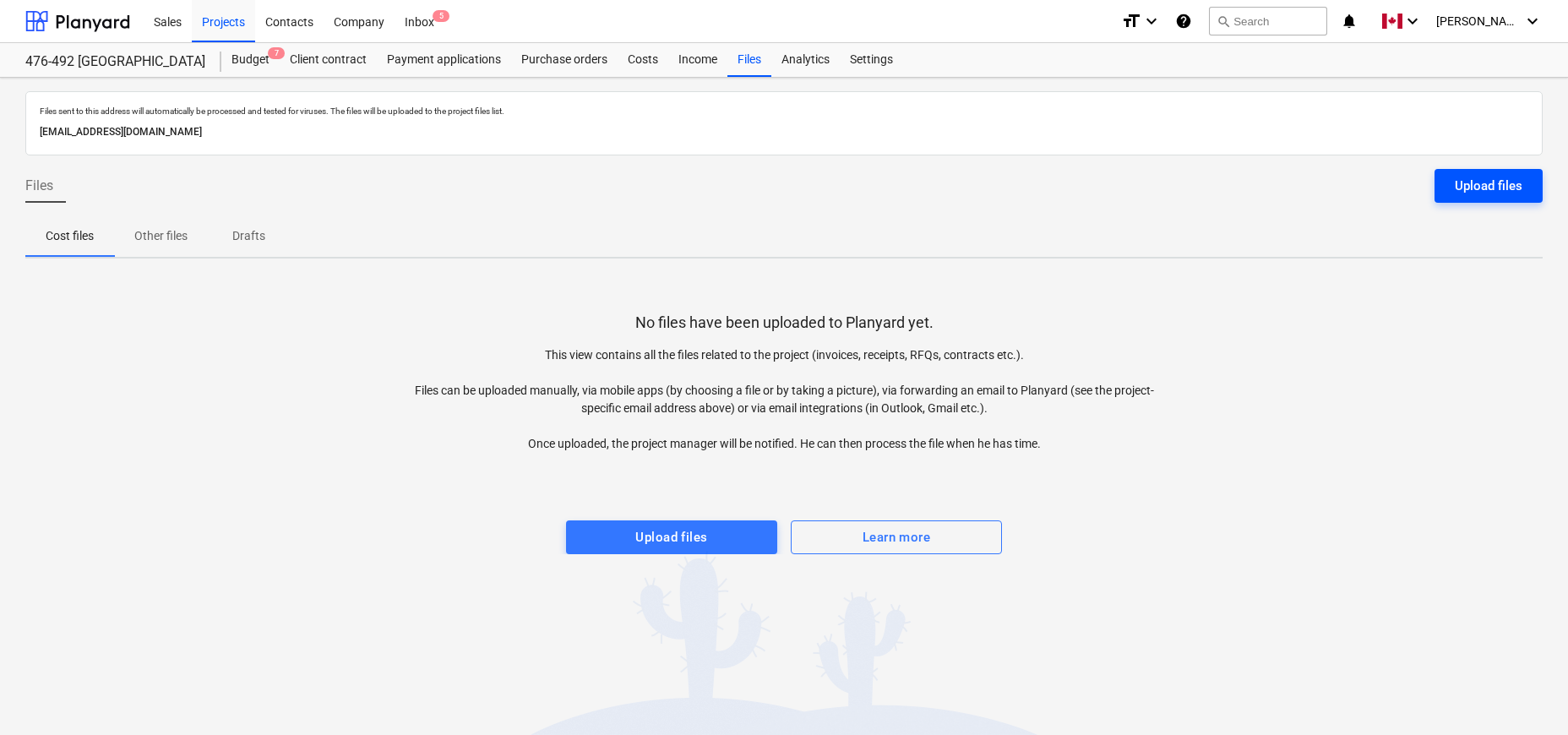
click at [1470, 181] on div "Upload files" at bounding box center [1489, 185] width 67 height 22
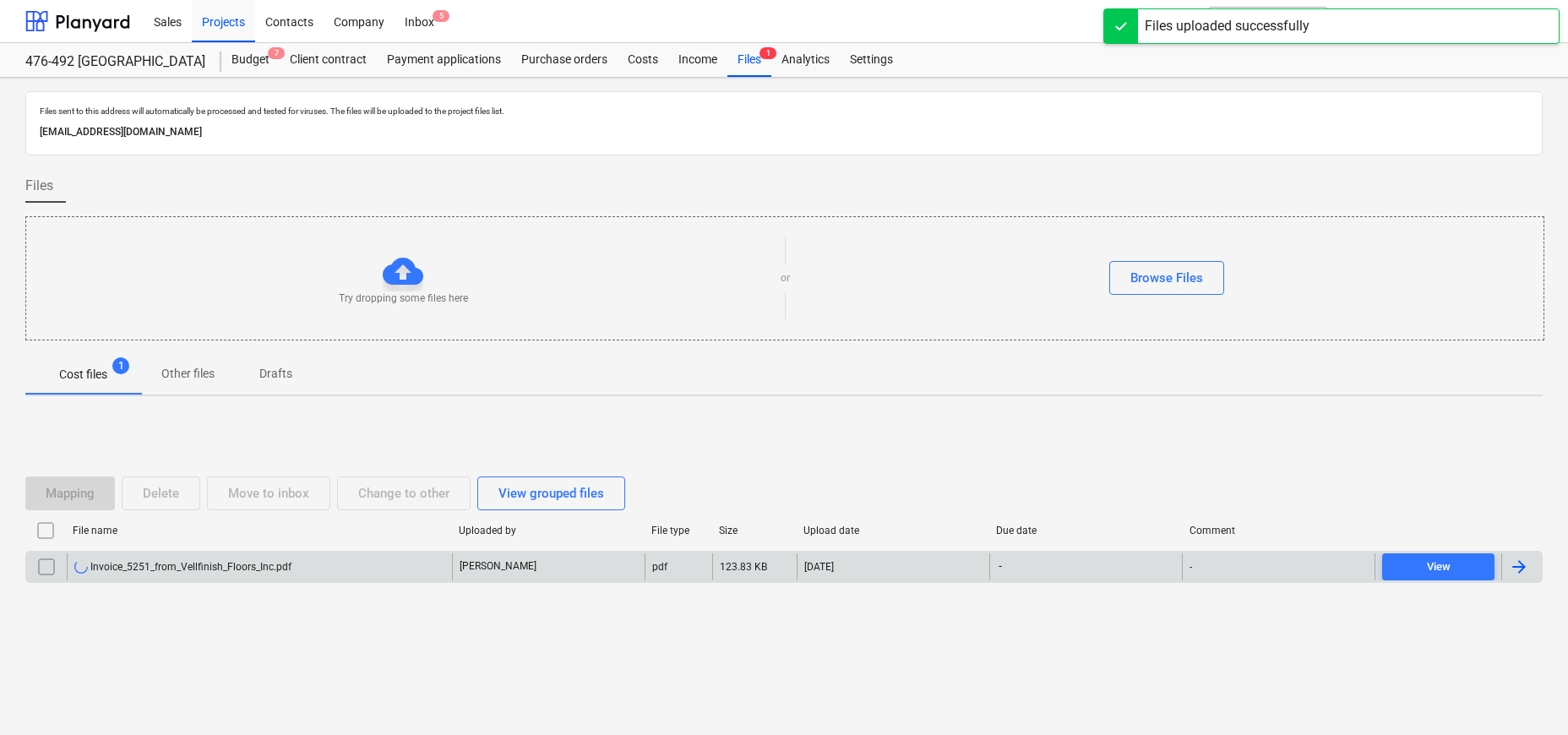
click at [1518, 569] on div at bounding box center [1520, 568] width 21 height 21
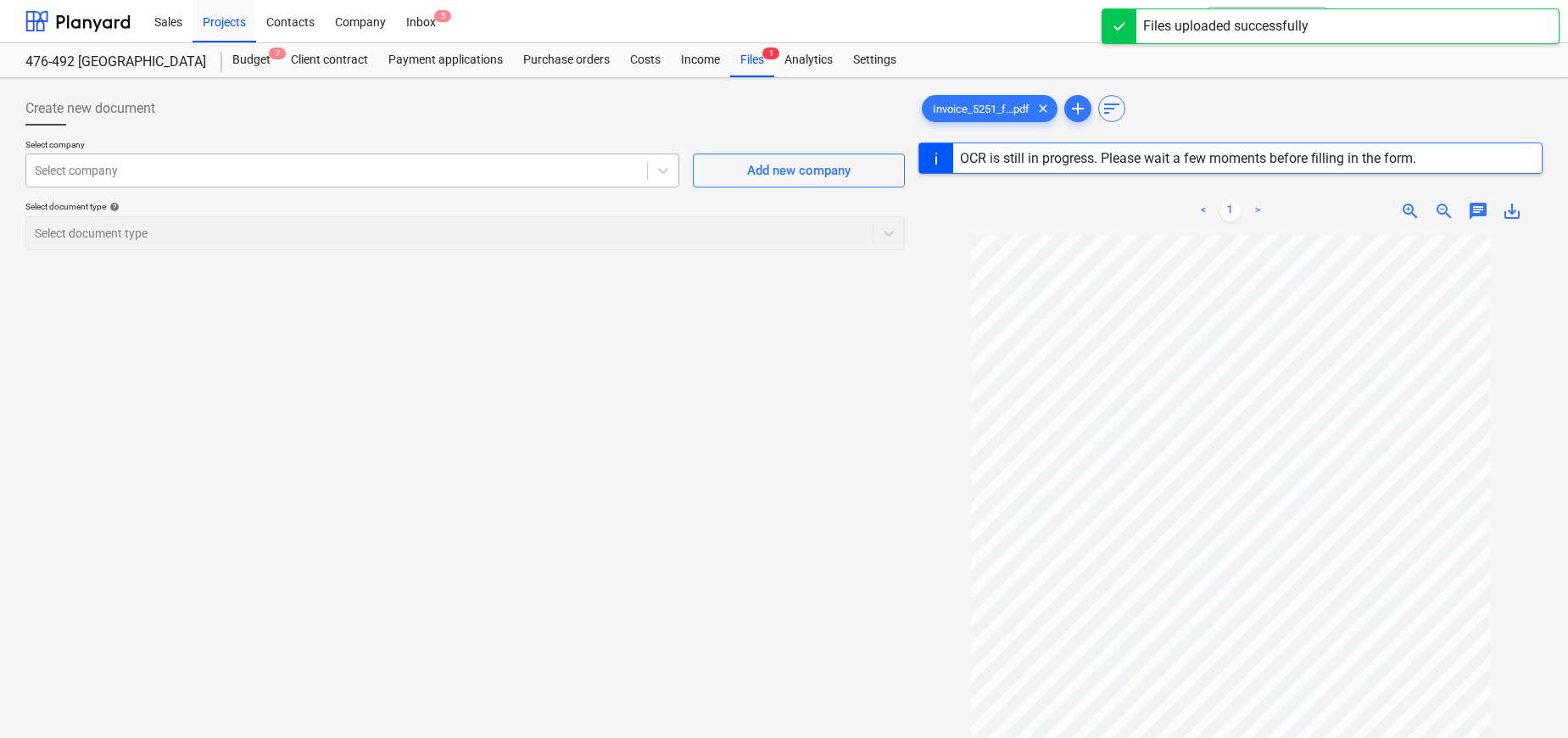
click at [279, 183] on div "Select company" at bounding box center [336, 170] width 621 height 23
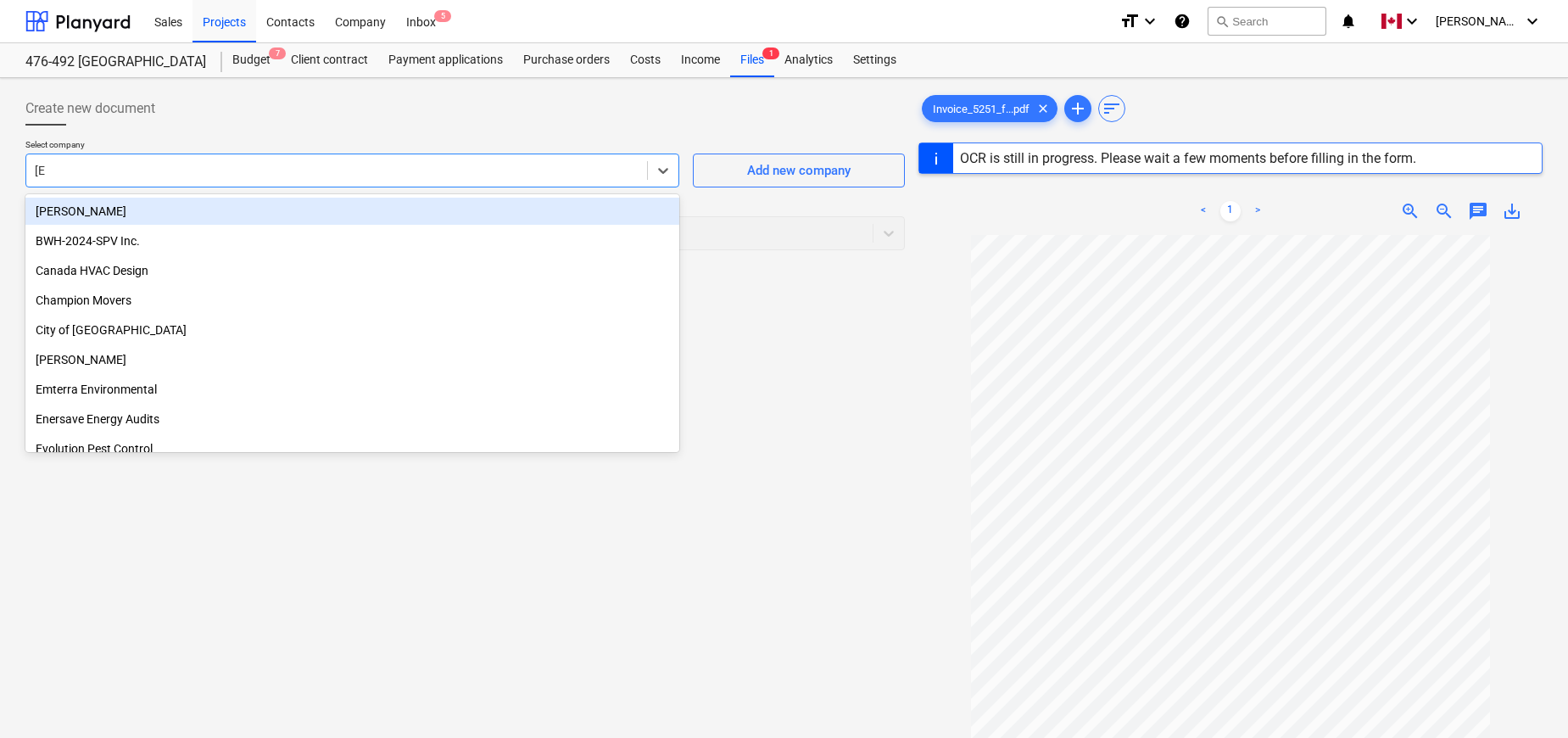
type input "[EMAIL_ADDRESS][DOMAIN_NAME]"
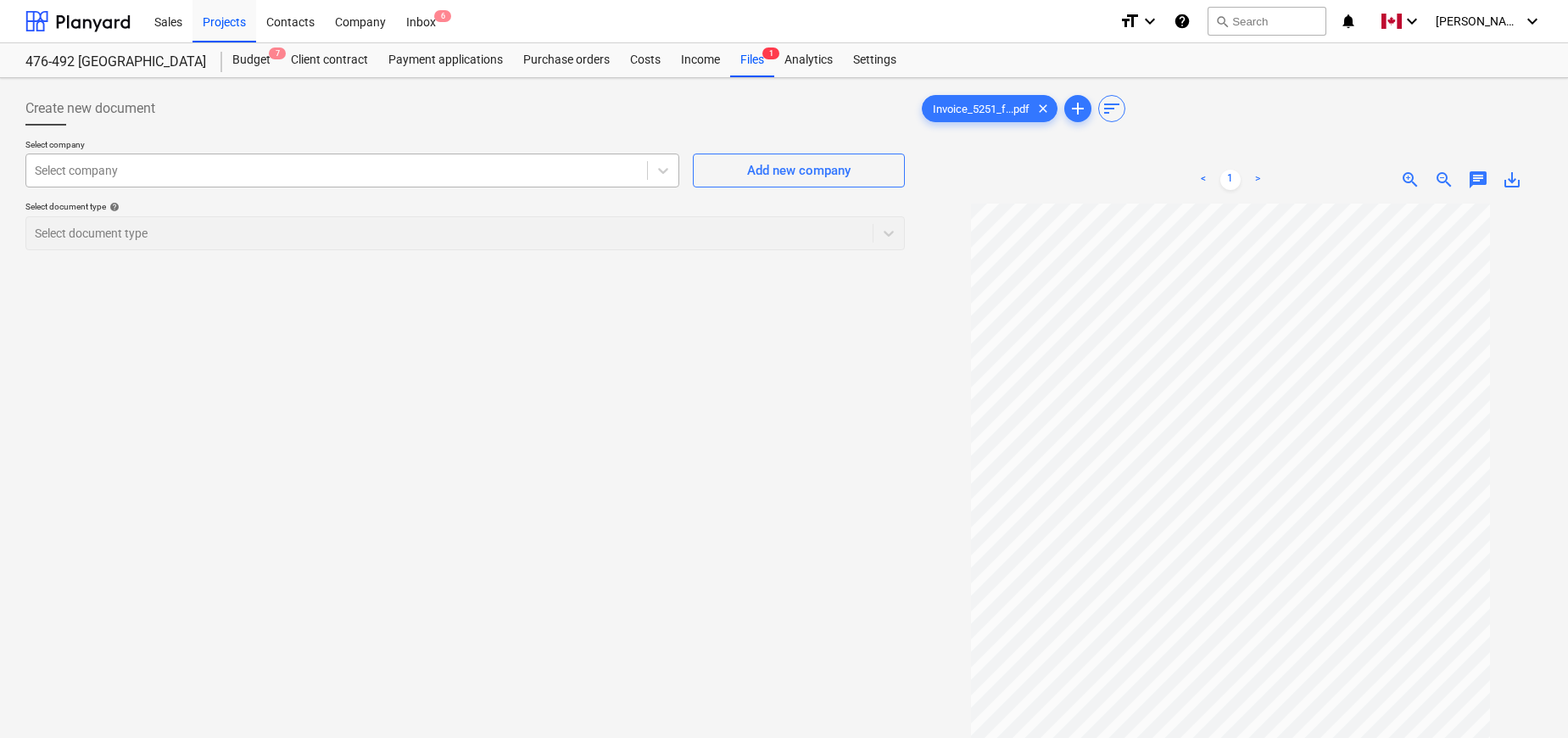
click at [165, 178] on div at bounding box center [337, 171] width 604 height 17
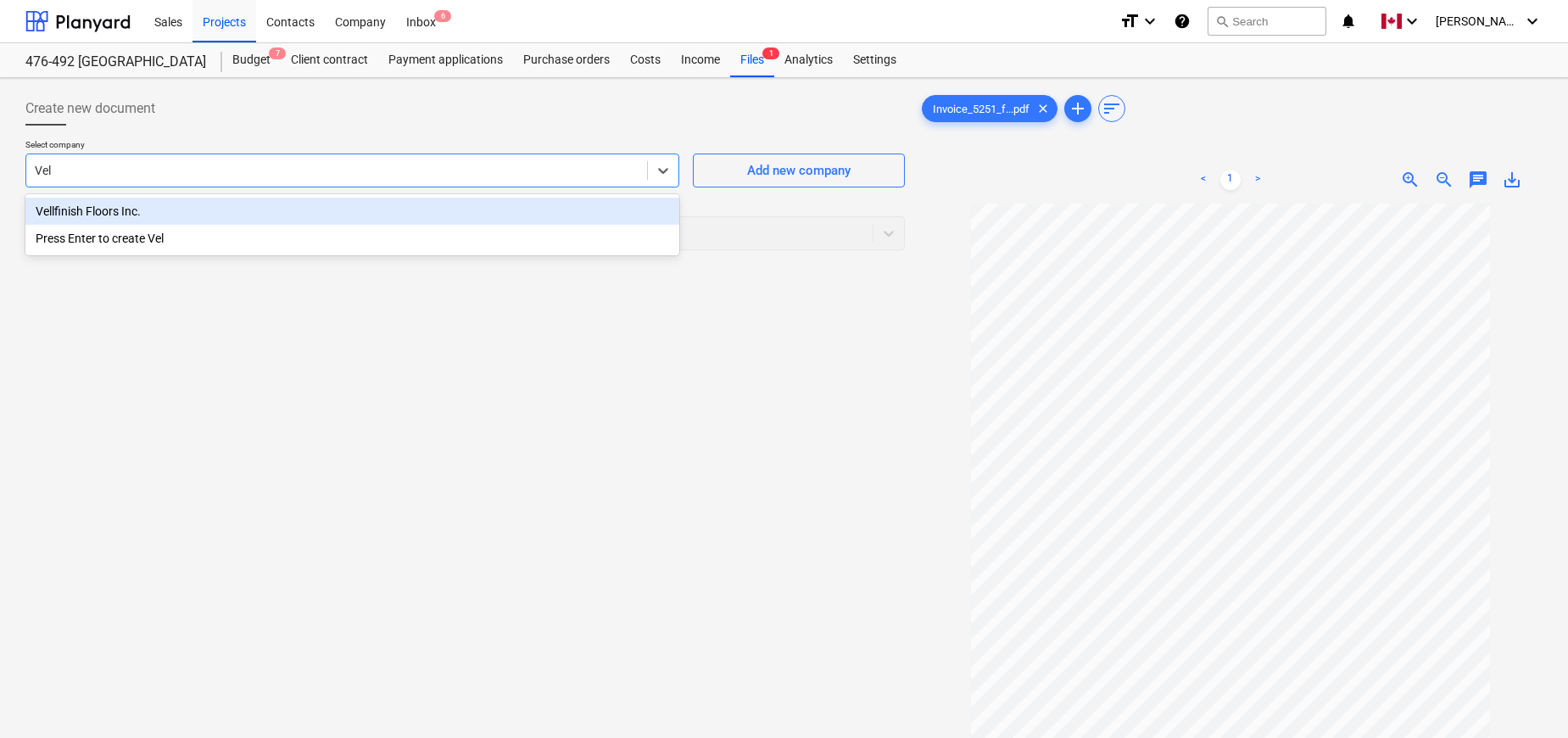
type input "Vell"
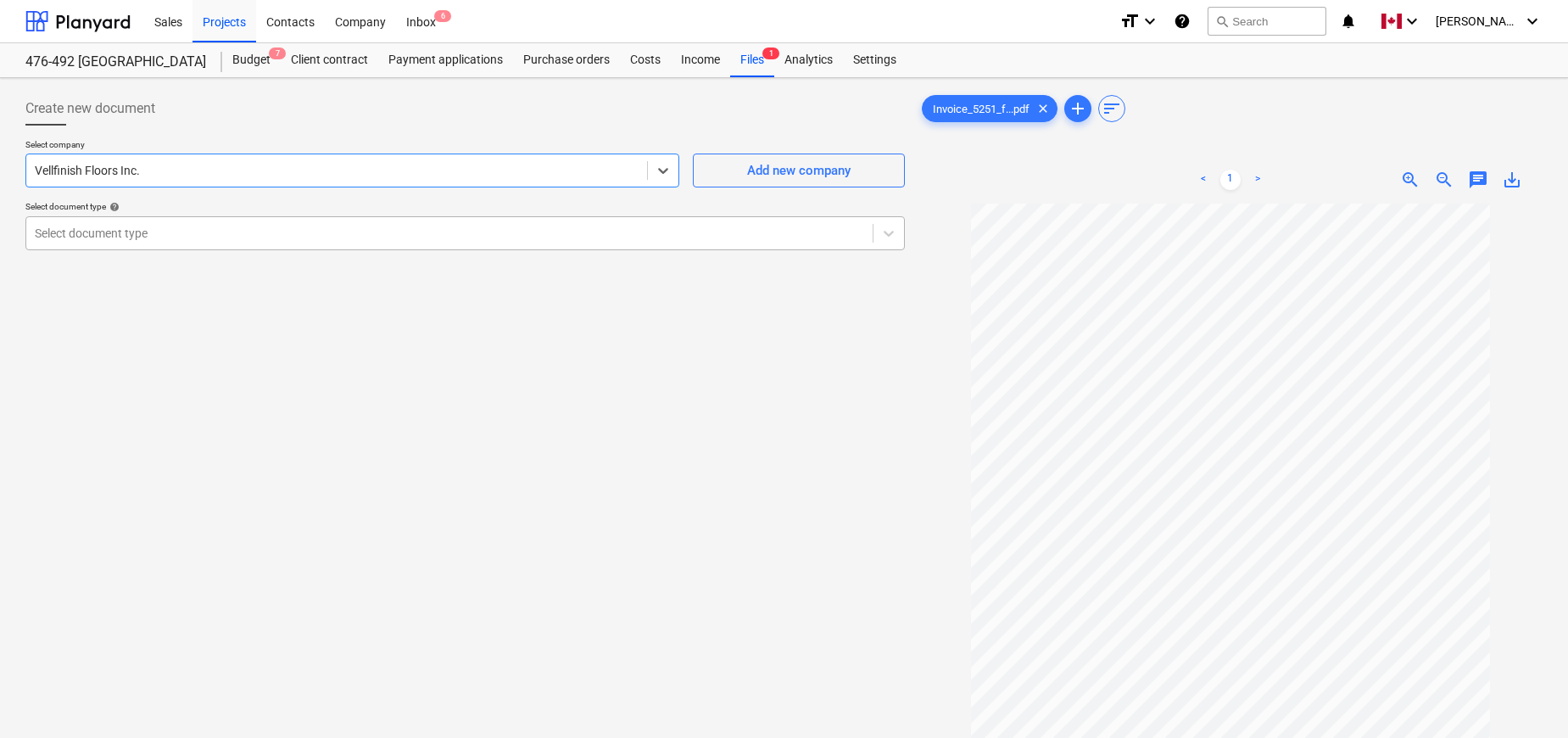
click at [172, 228] on div at bounding box center [449, 234] width 829 height 17
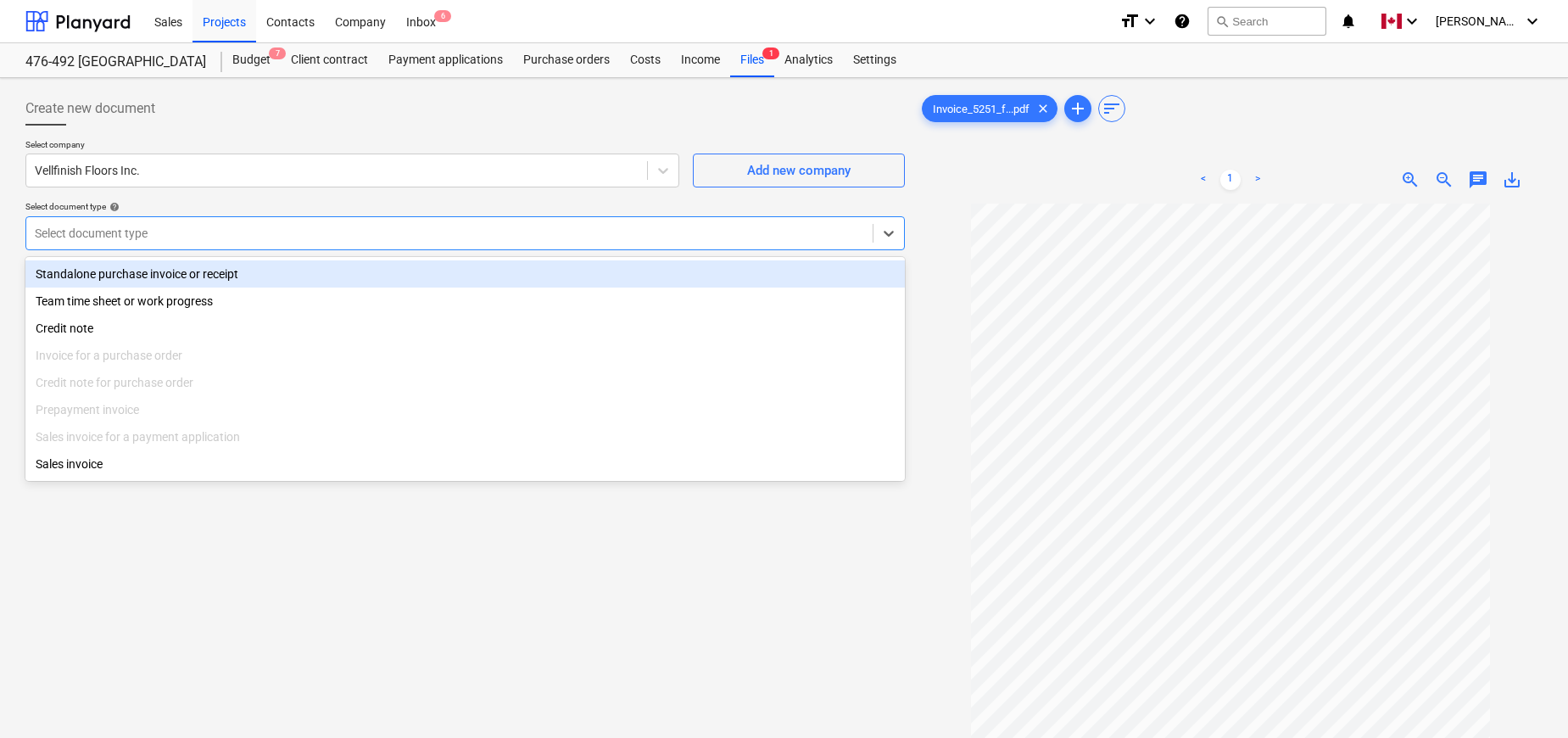
click at [161, 276] on div "Standalone purchase invoice or receipt" at bounding box center [465, 274] width 880 height 27
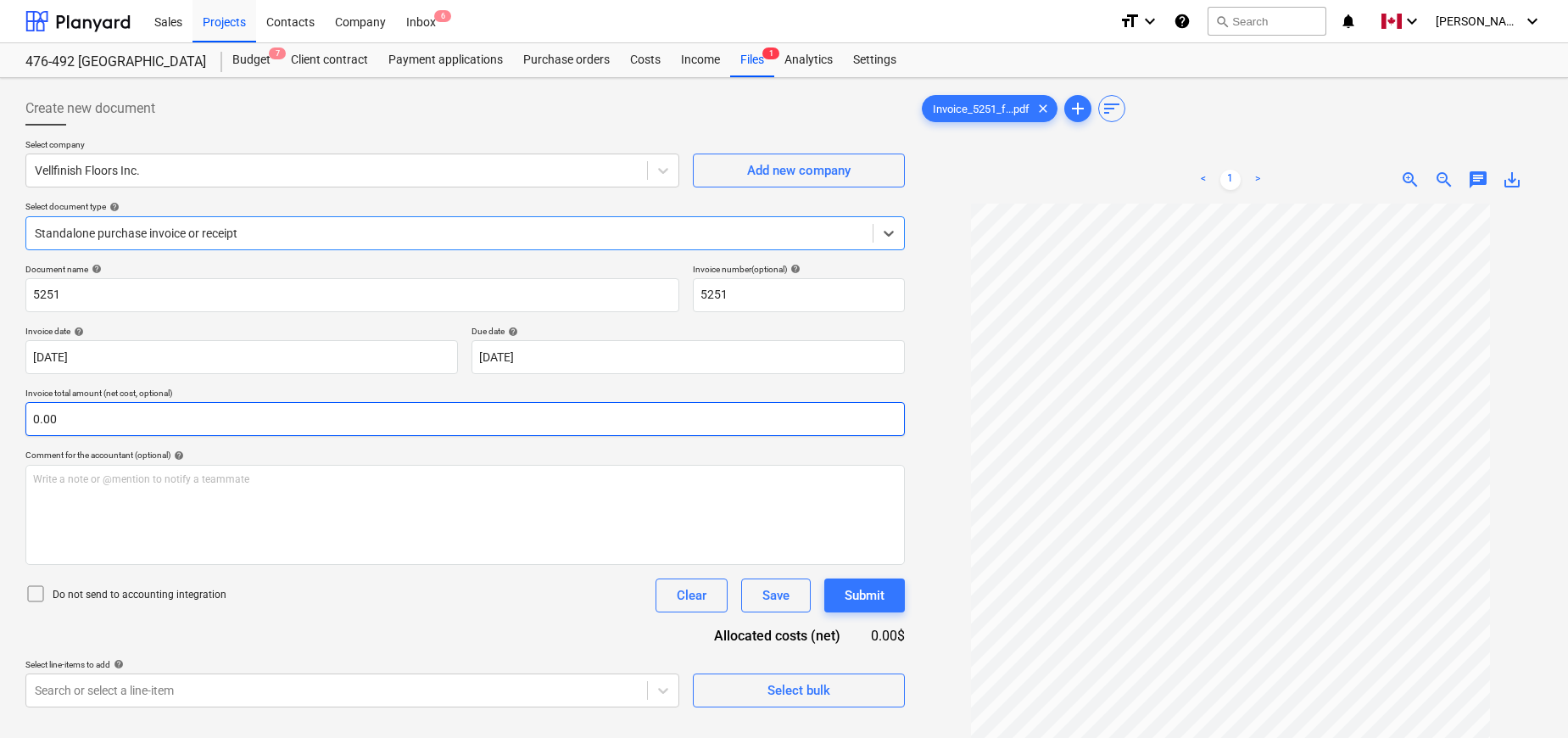
click at [157, 427] on input "0.00" at bounding box center [465, 418] width 880 height 34
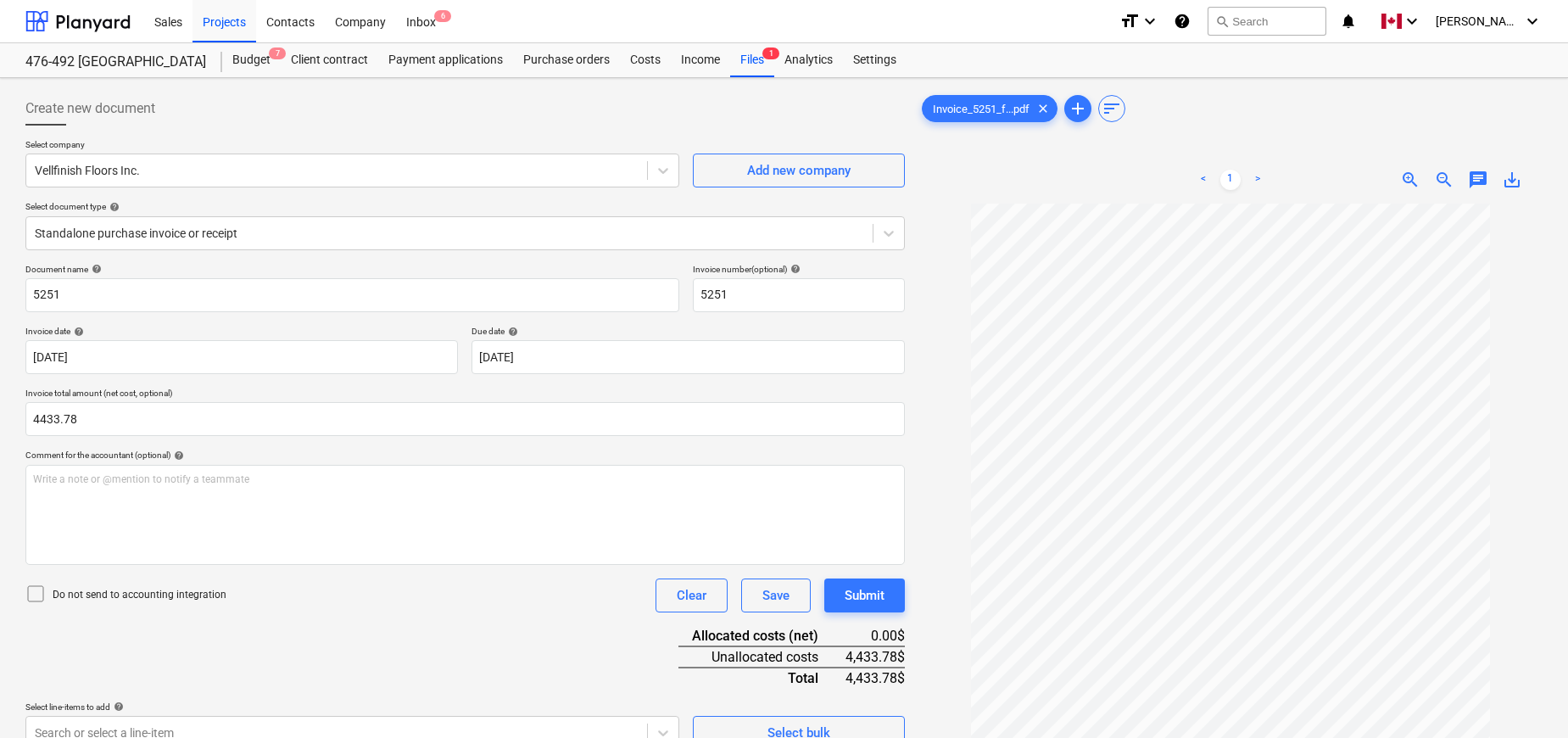
click at [945, 421] on div at bounding box center [1230, 548] width 624 height 690
type input "4,433.78"
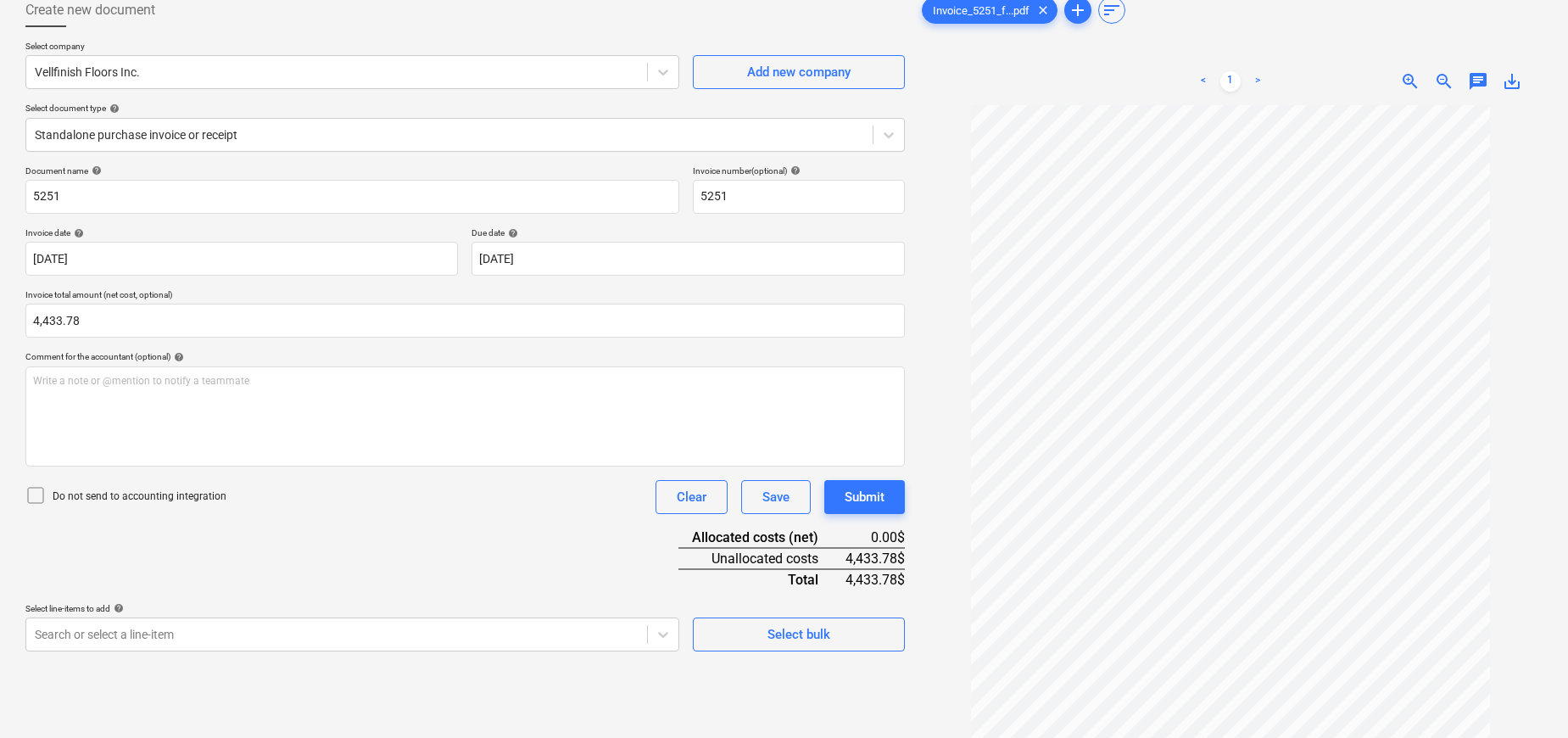
scroll to position [170, 0]
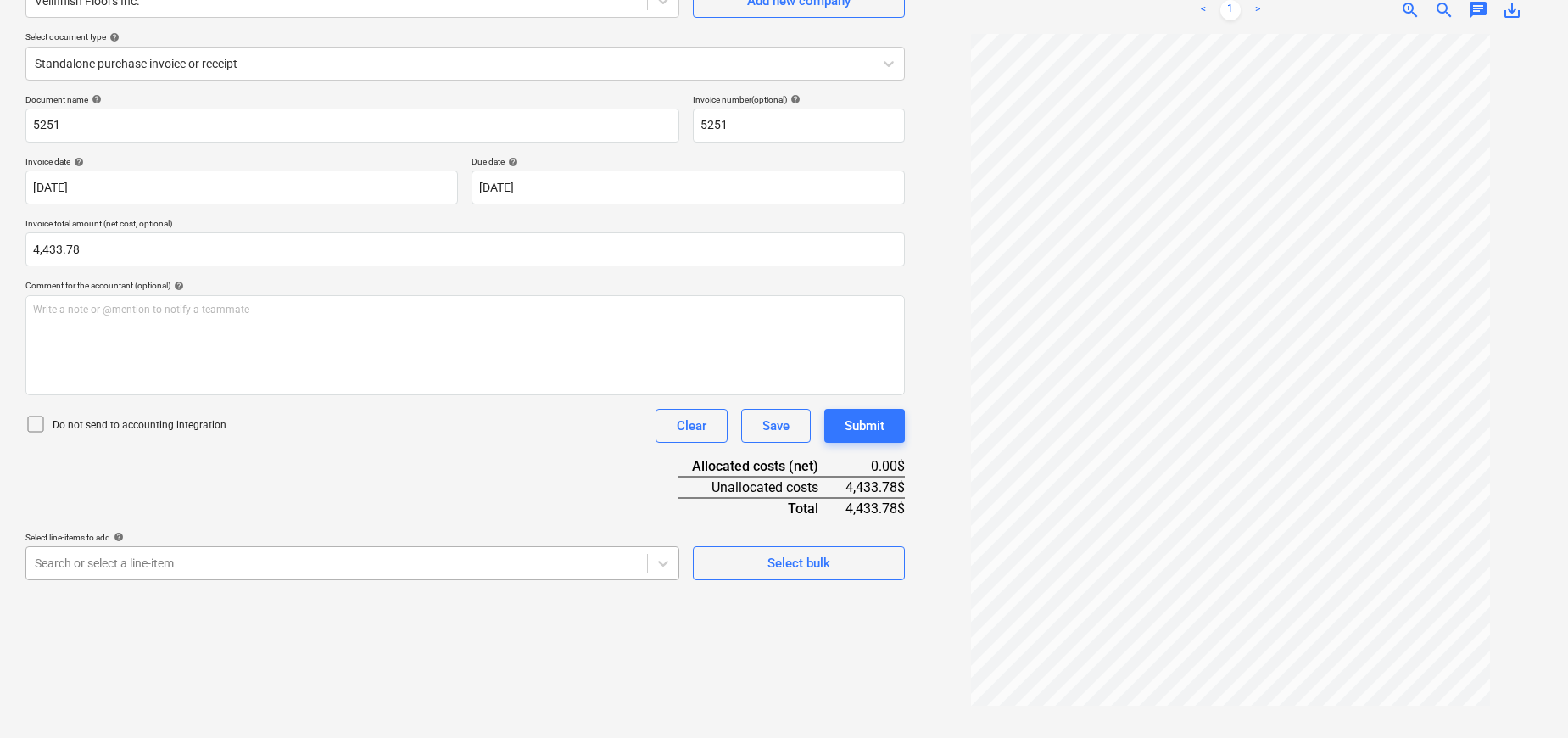
click at [447, 557] on body "Sales Projects Contacts Company Inbox 6 format_size keyboard_arrow_down help se…" at bounding box center [784, 199] width 1568 height 738
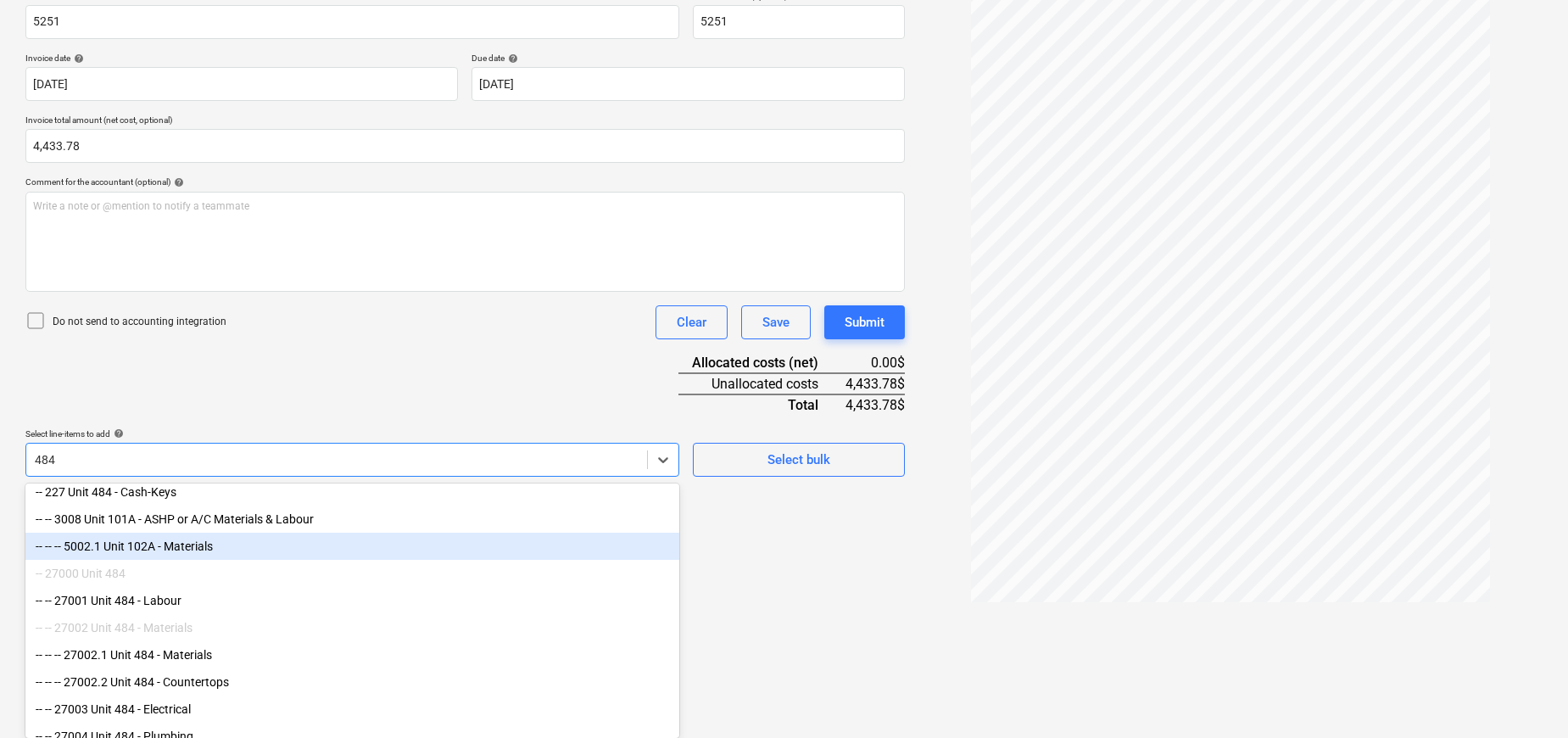
scroll to position [10, 0]
type input "484"
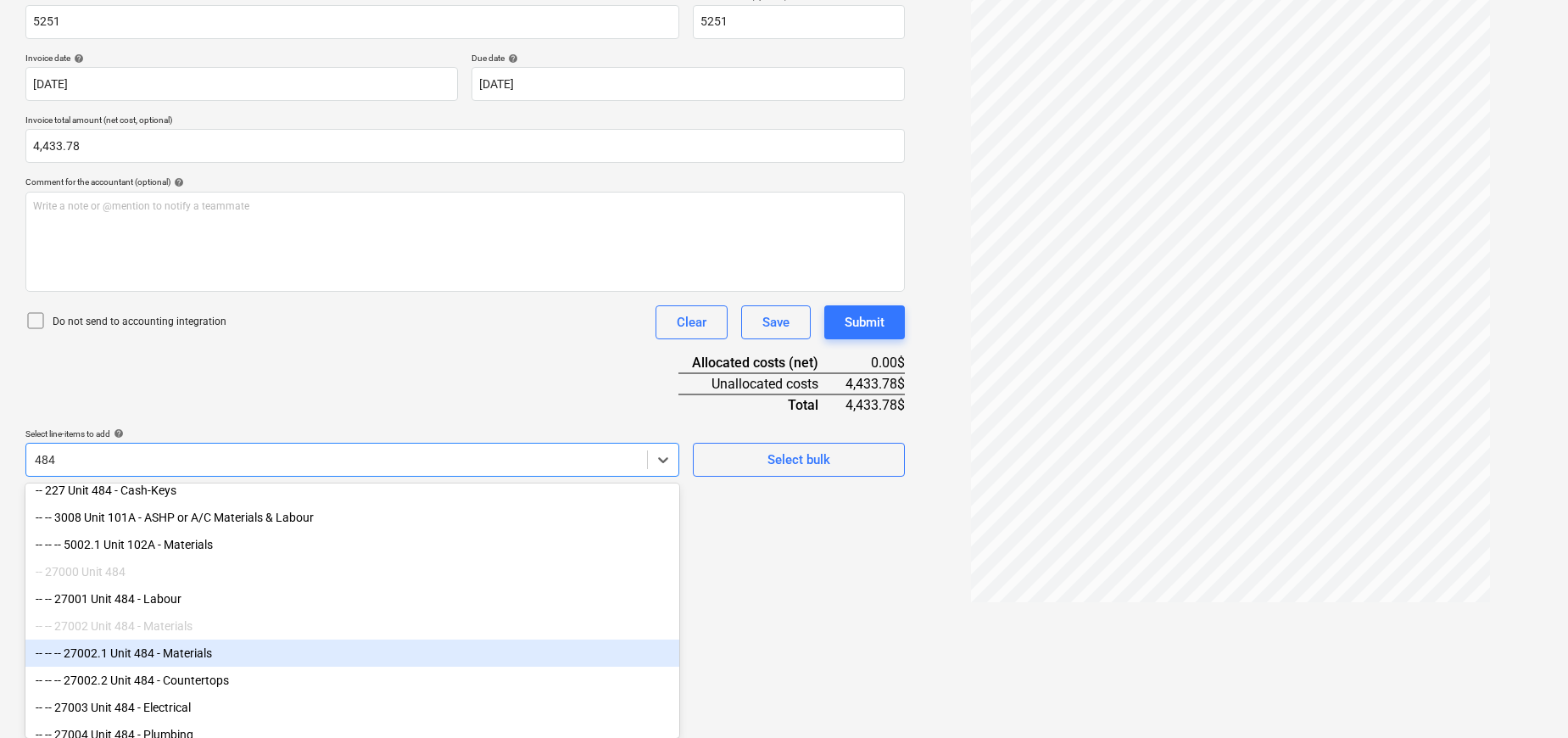
click at [182, 652] on div "-- -- -- 27002.1 Unit 484 - Materials" at bounding box center [352, 653] width 654 height 27
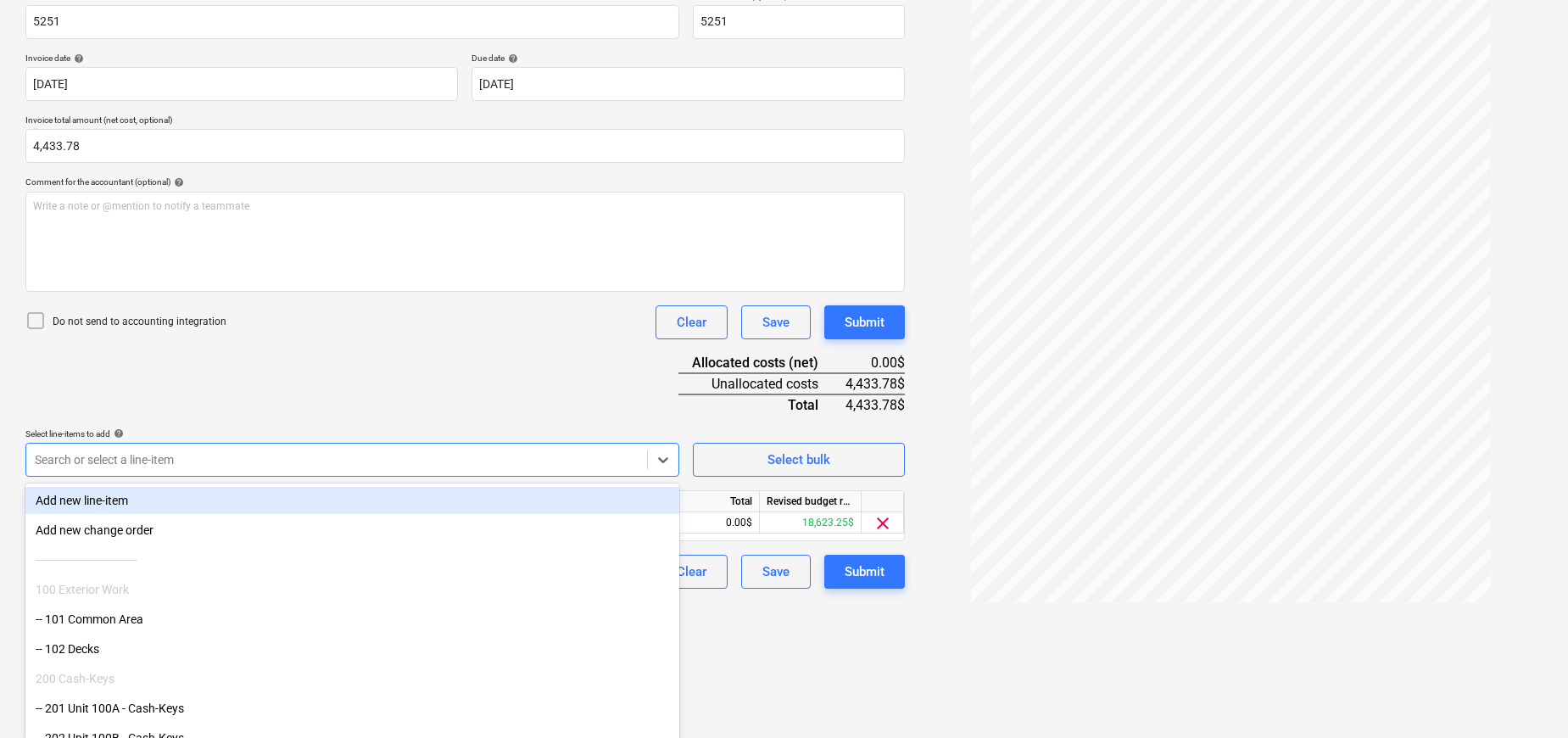
click at [314, 407] on div "Document name help 5251 Invoice number (optional) help 5251 Invoice date help […" at bounding box center [465, 289] width 880 height 599
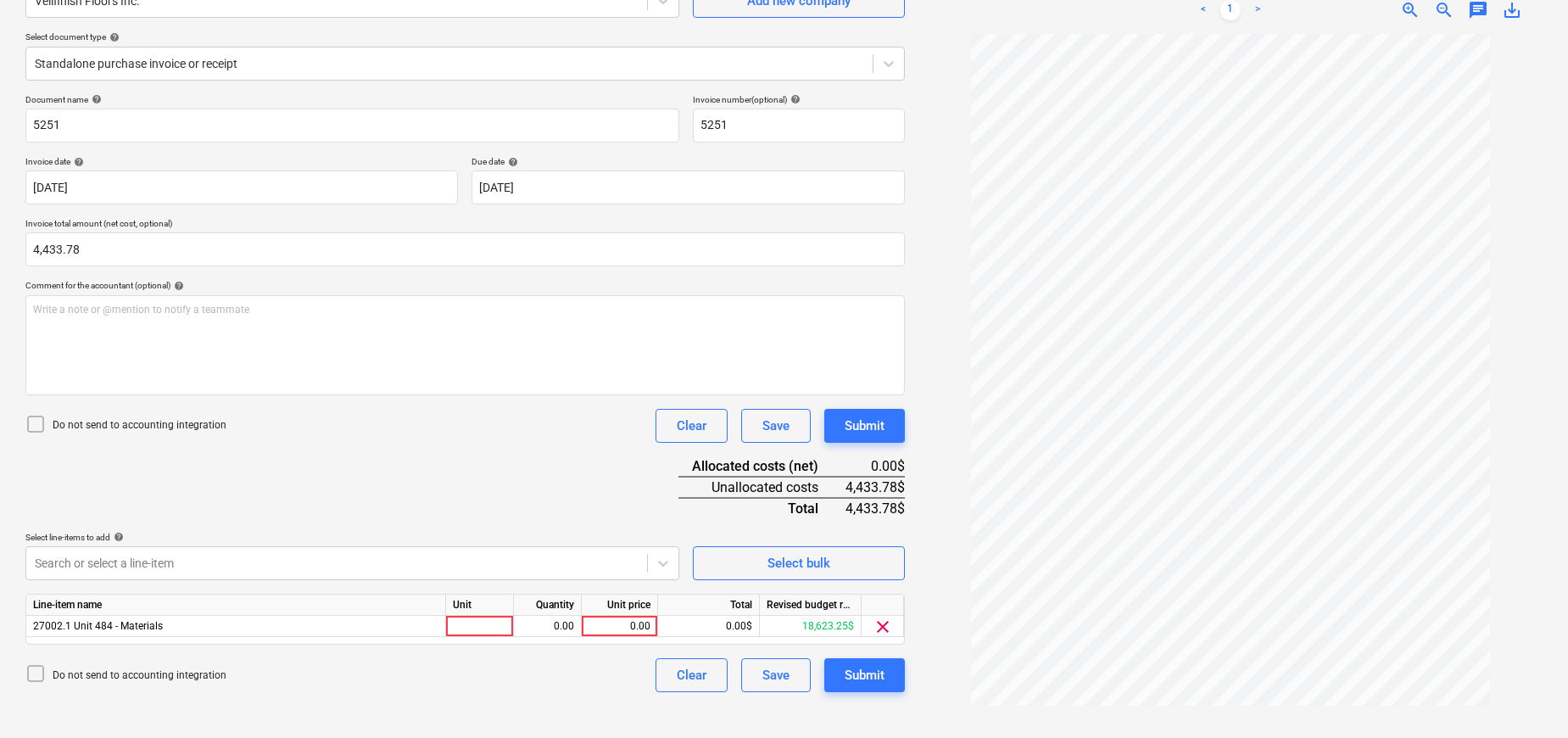
scroll to position [170, 0]
click at [464, 628] on div at bounding box center [480, 626] width 68 height 21
type input "pcs"
type input "4433.78"
click at [519, 488] on div "Document name help 5251 Invoice number (optional) help 5251 Invoice date help […" at bounding box center [465, 393] width 880 height 599
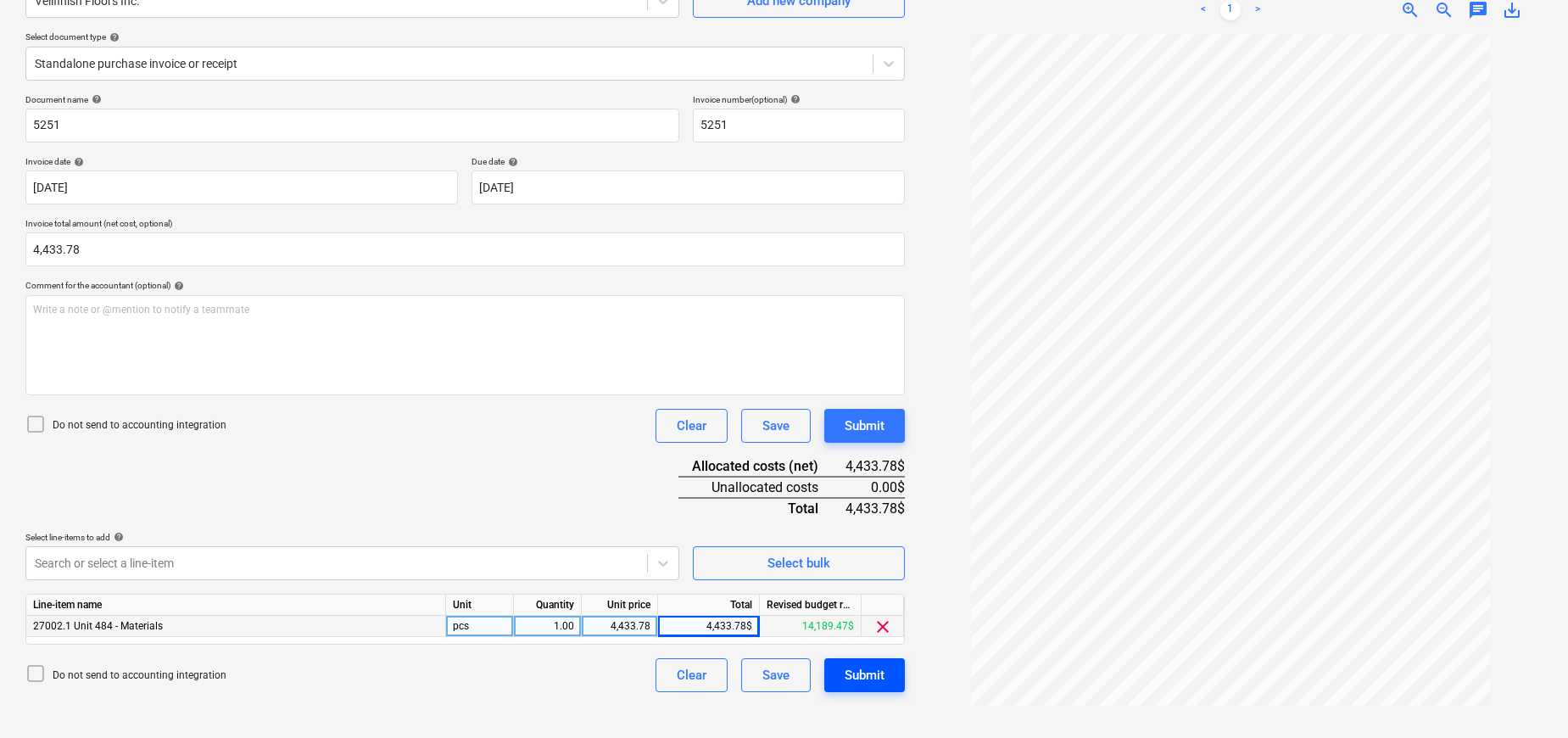
click at [854, 674] on div "Submit" at bounding box center [865, 675] width 40 height 22
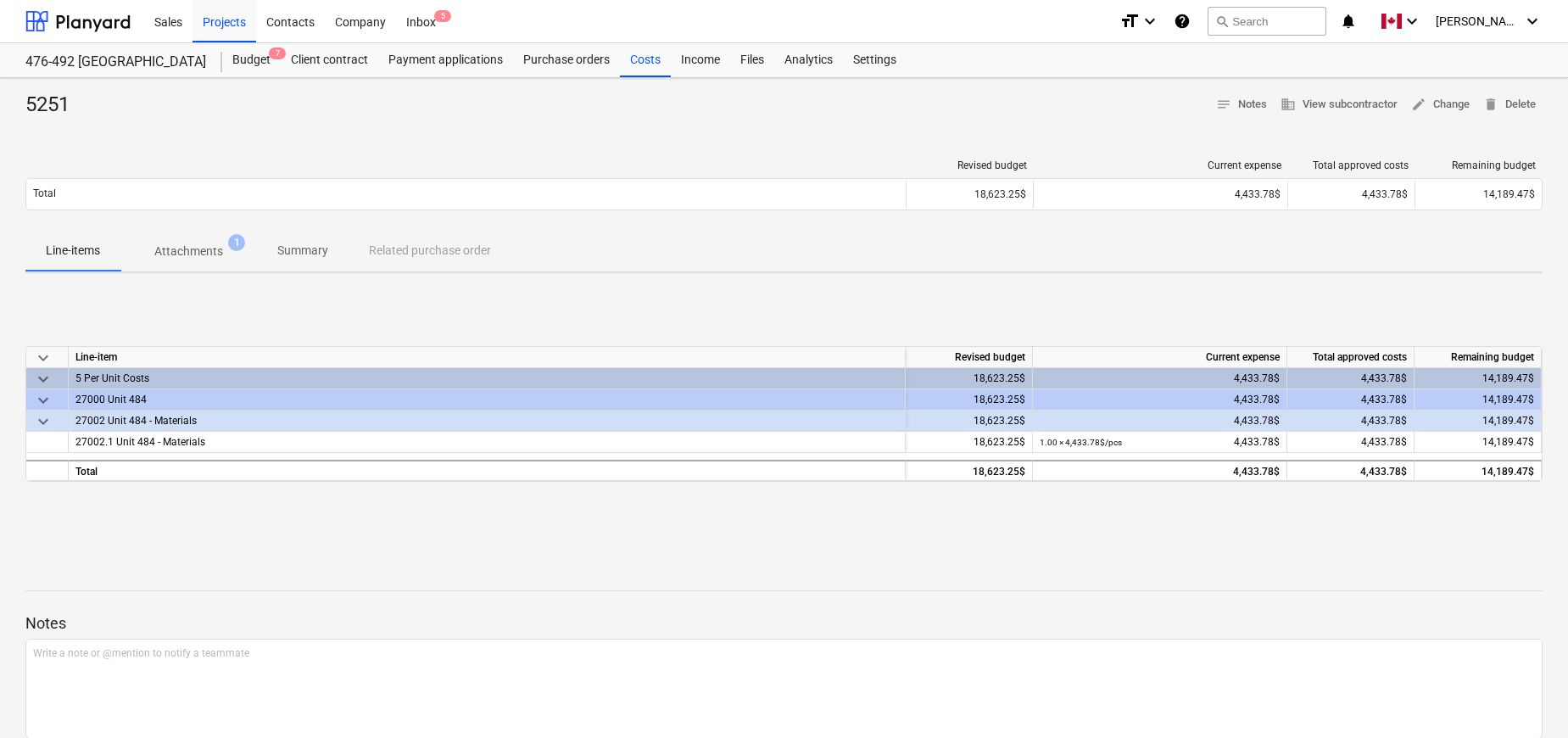
click at [752, 128] on div at bounding box center [784, 126] width 1518 height 14
